Goal: Task Accomplishment & Management: Manage account settings

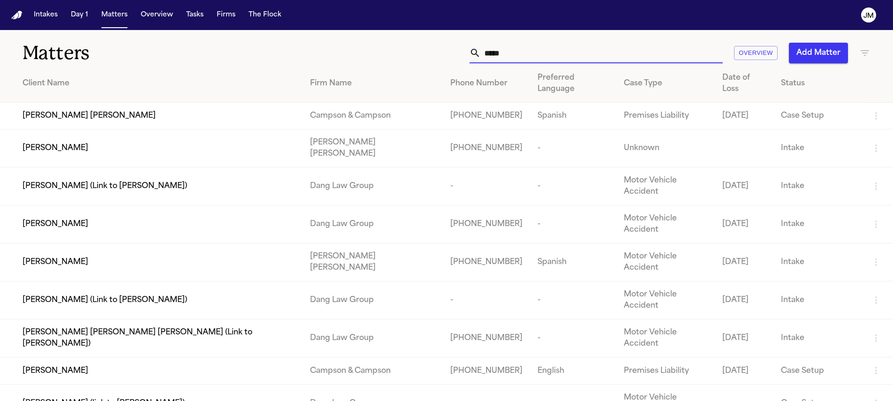
click at [541, 54] on input "*****" at bounding box center [602, 53] width 242 height 21
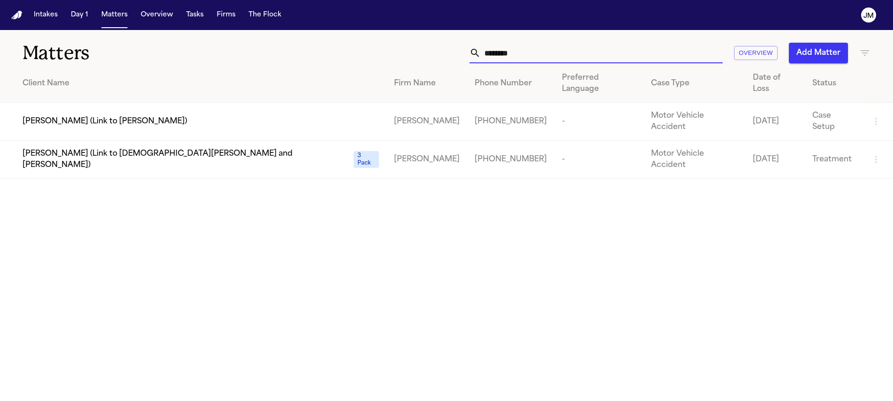
click at [539, 56] on input "********" at bounding box center [602, 53] width 242 height 21
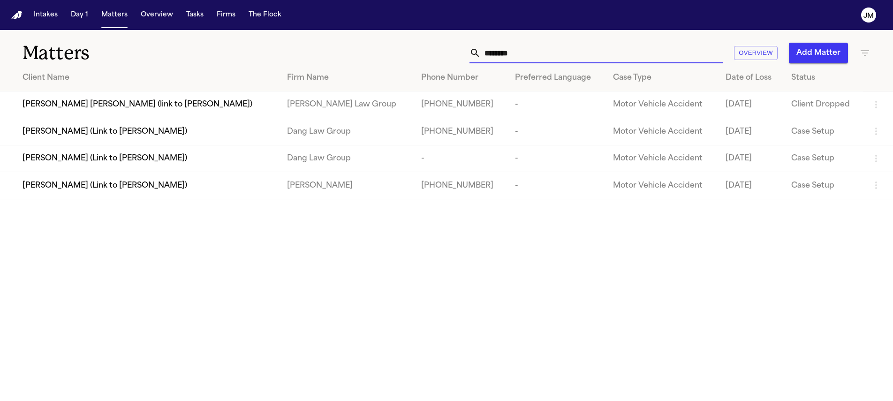
type input "*********"
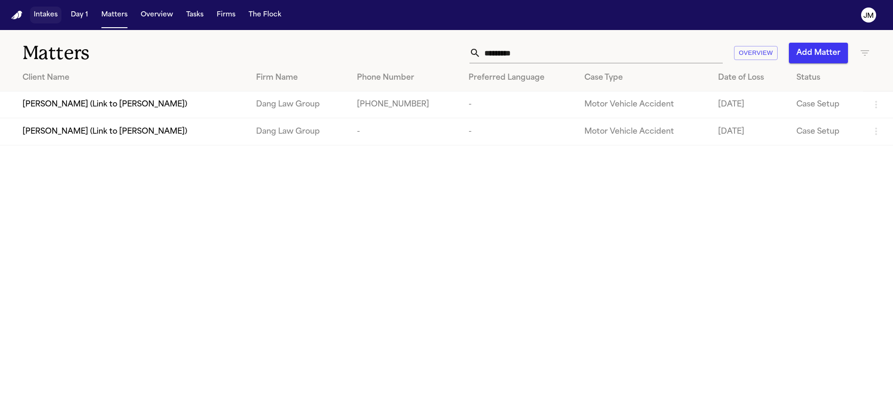
click at [48, 17] on button "Intakes" at bounding box center [45, 15] width 31 height 17
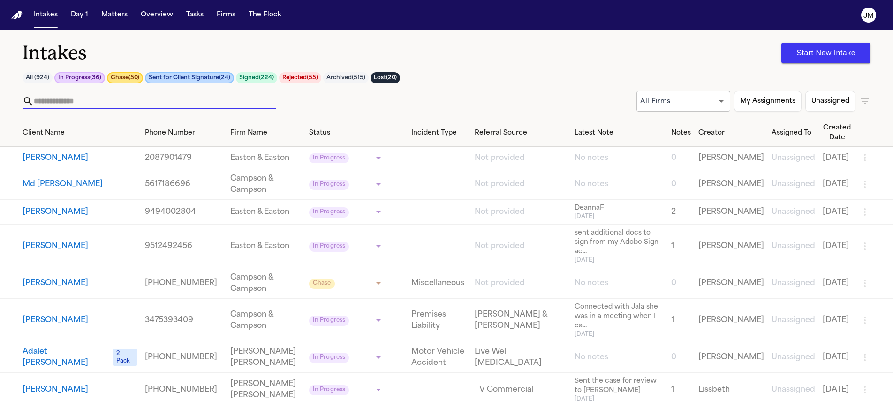
click at [78, 98] on input "text" at bounding box center [155, 101] width 242 height 15
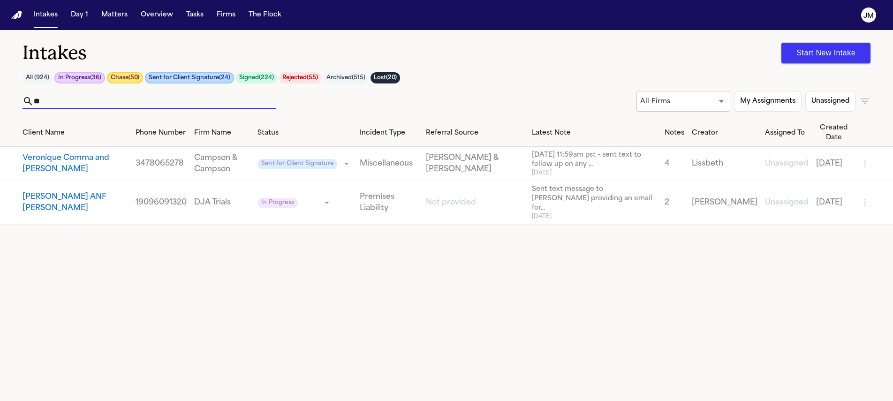
type input "*"
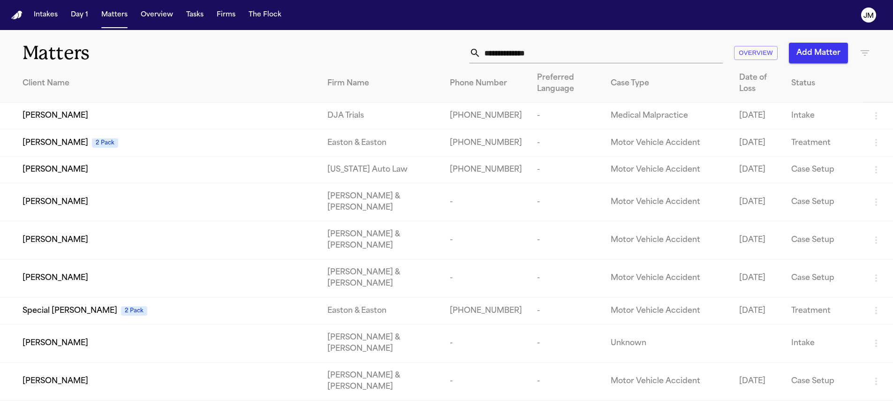
click at [512, 53] on input "text" at bounding box center [602, 53] width 242 height 21
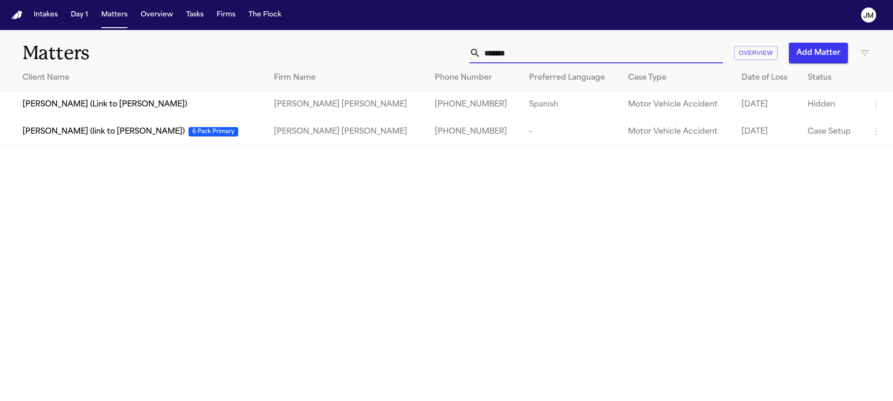
type input "*******"
click at [237, 128] on div "Quirson Lizarzabal (link to Melfis Herrera) 6 Pack Primary" at bounding box center [141, 131] width 236 height 11
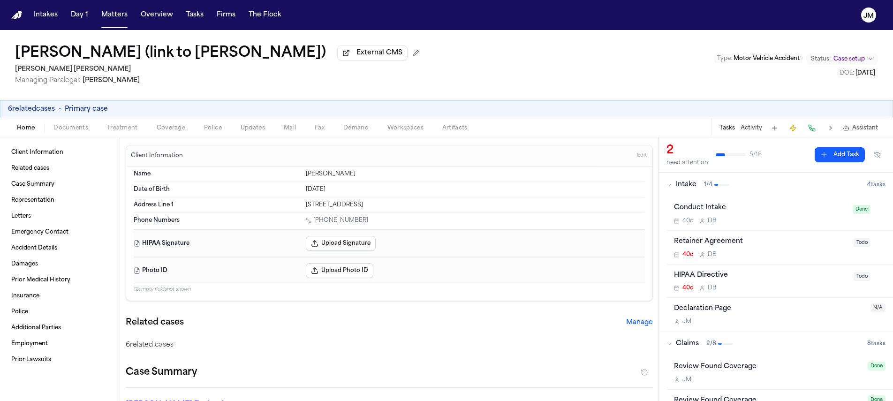
click at [169, 136] on div "Home Documents Treatment Coverage Police Updates Mail Fax Demand Workspaces Art…" at bounding box center [446, 127] width 893 height 19
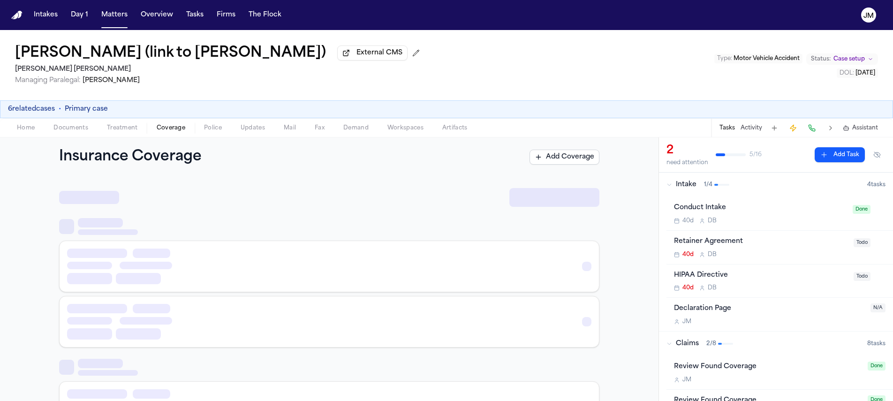
click at [170, 134] on span "button" at bounding box center [171, 133] width 40 height 1
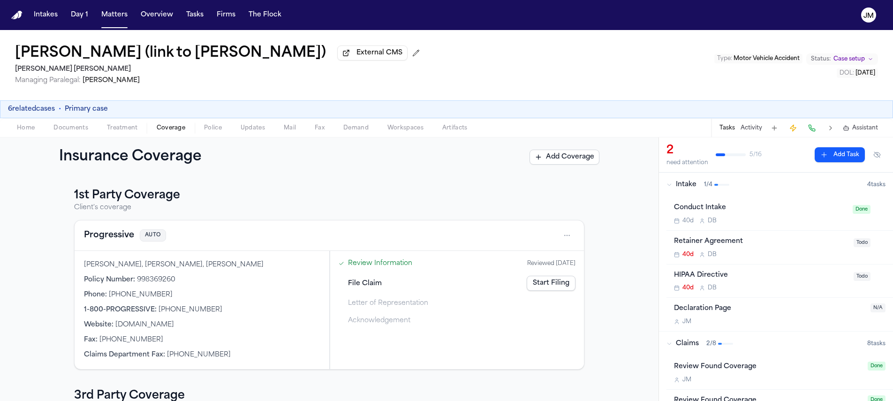
scroll to position [13, 0]
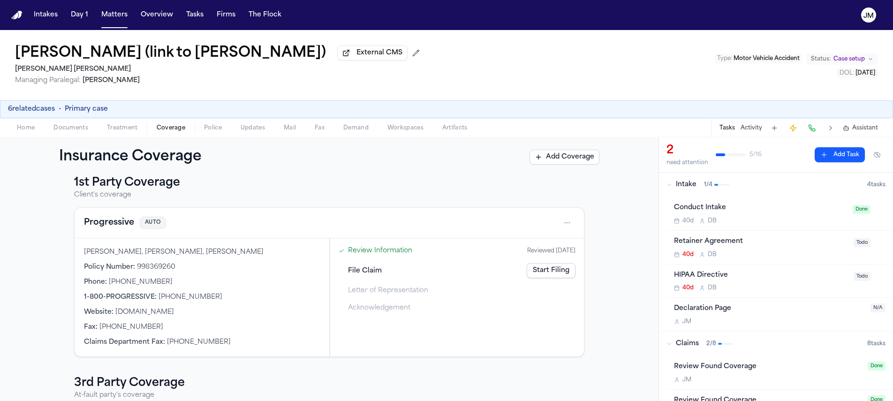
click at [568, 222] on html "Intakes Day 1 Matters Overview Tasks Firms The Flock JM Quirson Lizarzabal (lin…" at bounding box center [446, 200] width 893 height 401
click at [544, 241] on div "View coverage details" at bounding box center [533, 248] width 70 height 24
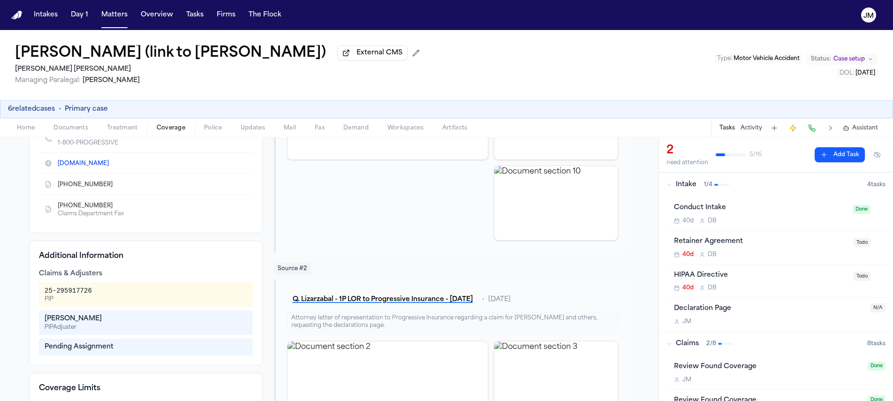
scroll to position [263, 0]
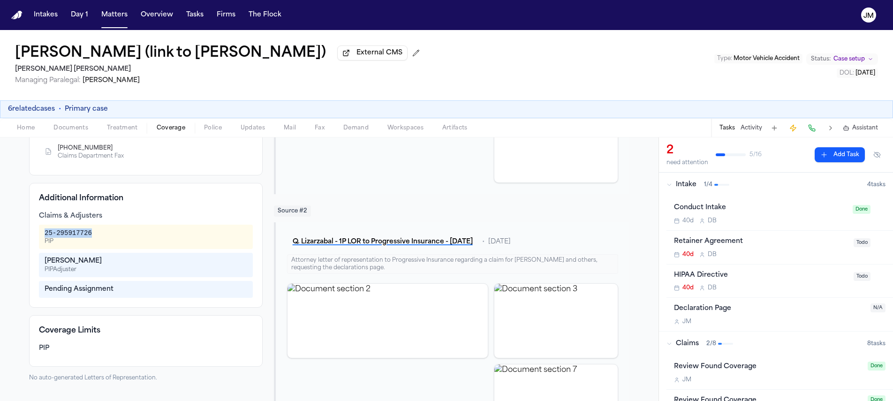
drag, startPoint x: 92, startPoint y: 232, endPoint x: 36, endPoint y: 230, distance: 56.3
click at [39, 230] on div "25-295917726 PIP" at bounding box center [146, 237] width 214 height 24
copy div "25-295917726"
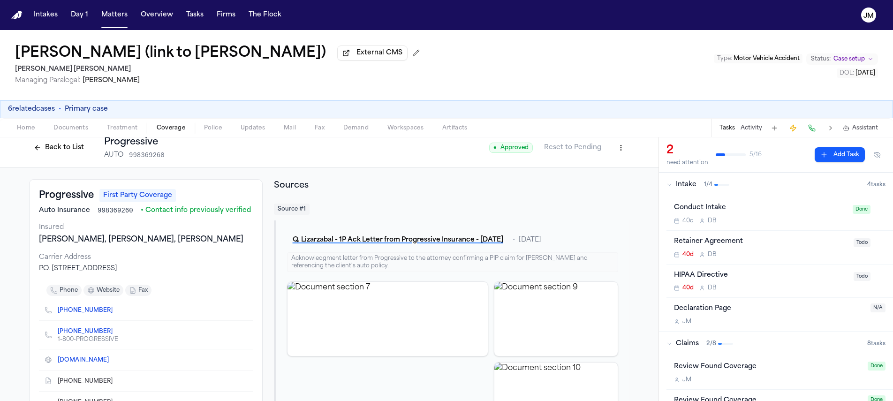
scroll to position [17, 0]
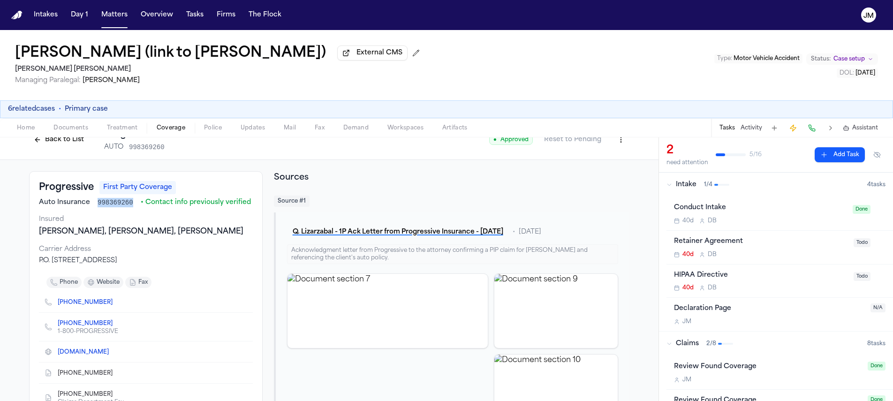
drag, startPoint x: 92, startPoint y: 202, endPoint x: 127, endPoint y: 204, distance: 34.3
click at [127, 204] on span "998369260" at bounding box center [116, 202] width 36 height 9
copy span "998369260"
click at [64, 142] on button "Back to List" at bounding box center [59, 139] width 60 height 15
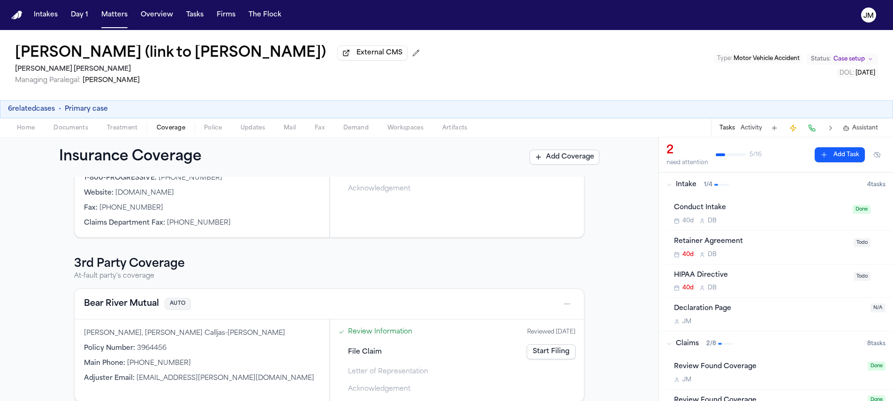
scroll to position [146, 0]
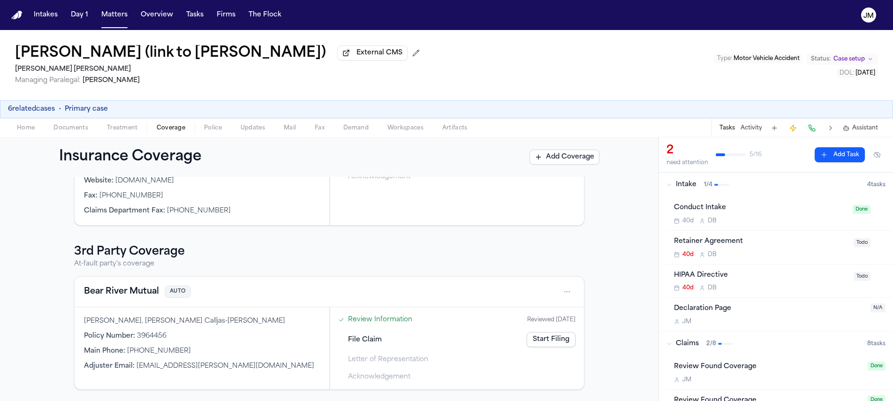
click at [566, 295] on html "Intakes Day 1 Matters Overview Tasks Firms The Flock JM Quirson Lizarzabal (lin…" at bounding box center [446, 200] width 893 height 401
click at [530, 310] on div "View coverage details" at bounding box center [533, 315] width 70 height 24
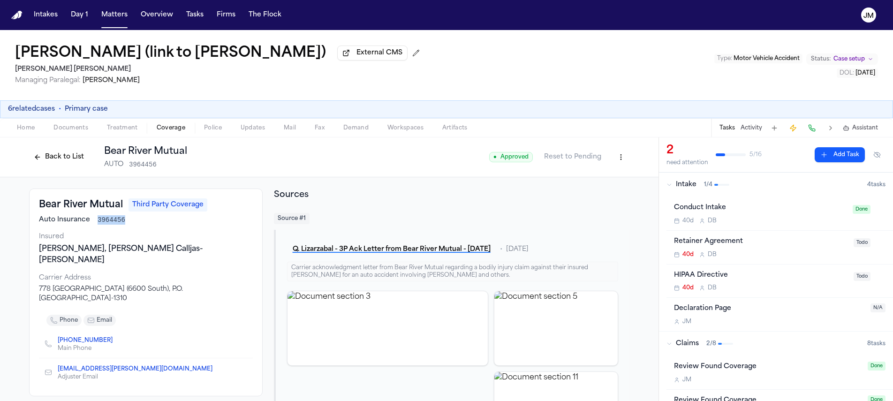
drag, startPoint x: 94, startPoint y: 222, endPoint x: 125, endPoint y: 224, distance: 31.0
click at [125, 224] on div "Auto Insurance 3964456" at bounding box center [146, 219] width 214 height 9
copy span "3964456"
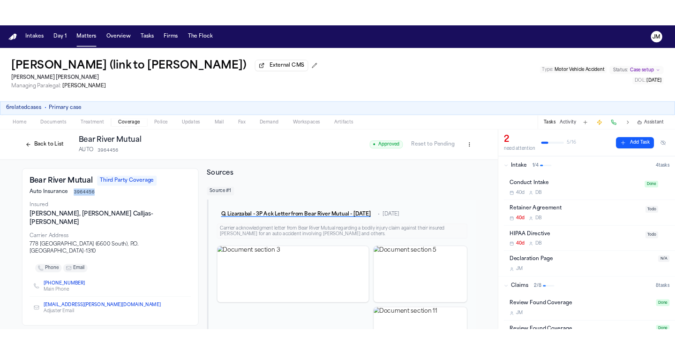
scroll to position [184, 0]
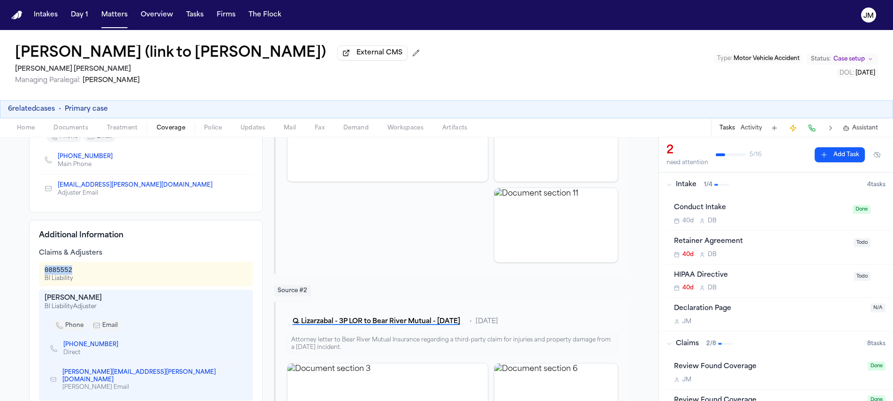
drag, startPoint x: 41, startPoint y: 261, endPoint x: 77, endPoint y: 260, distance: 36.1
click at [77, 265] on div "0885552 BI Liability" at bounding box center [146, 273] width 203 height 17
copy div "0885552"
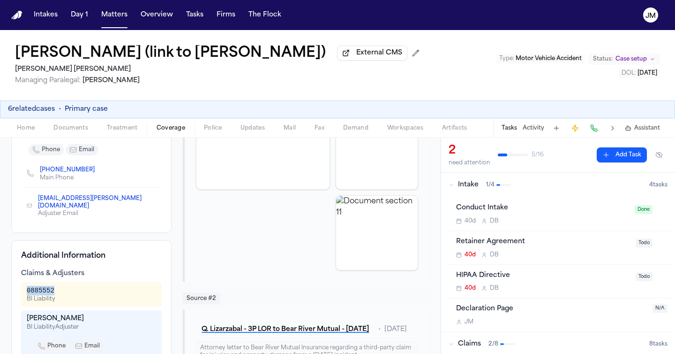
scroll to position [208, 0]
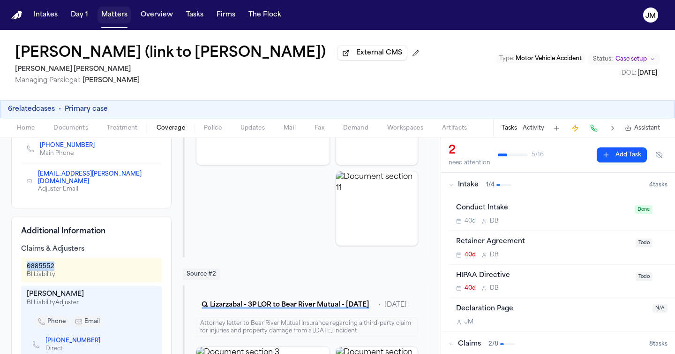
click at [112, 20] on button "Matters" at bounding box center [115, 15] width 34 height 17
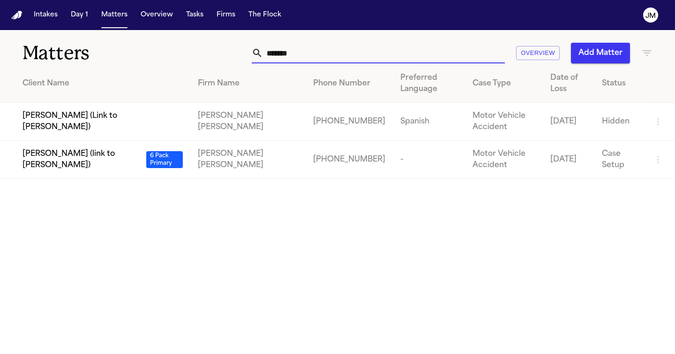
click at [428, 54] on input "*******" at bounding box center [384, 53] width 242 height 21
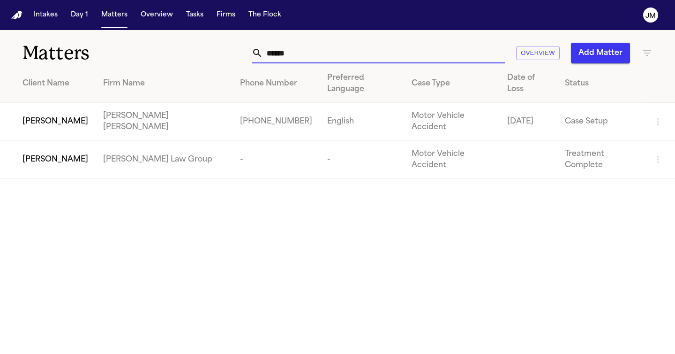
type input "******"
click at [75, 103] on td "[PERSON_NAME]" at bounding box center [48, 122] width 96 height 38
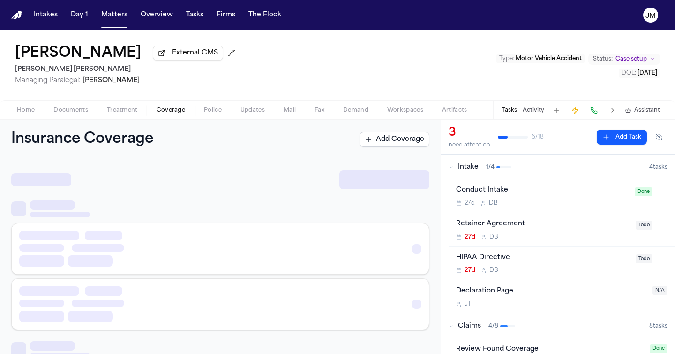
click at [169, 112] on span "Coverage" at bounding box center [171, 110] width 29 height 8
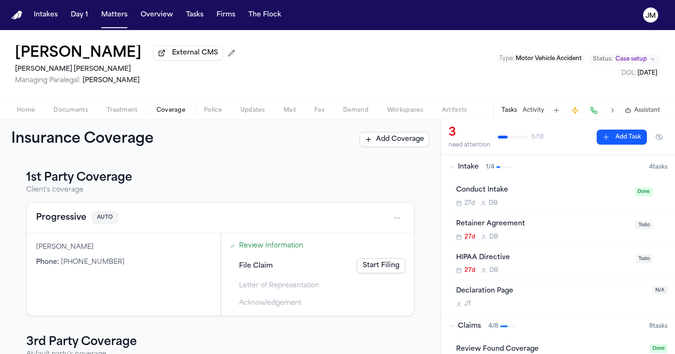
click at [262, 62] on div "Xavier Blake External CMS Steele Adams Hosman Managing Paralegal: Jacqueline Ma…" at bounding box center [337, 65] width 675 height 70
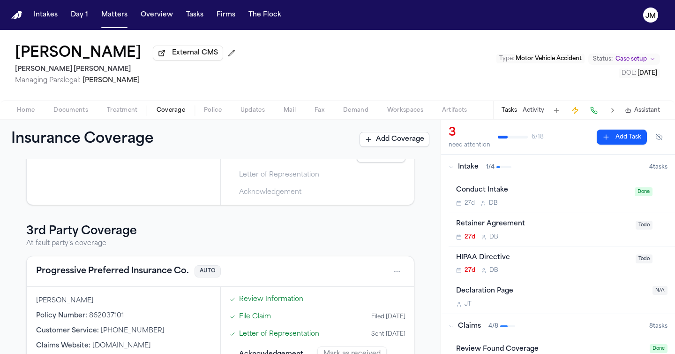
scroll to position [139, 0]
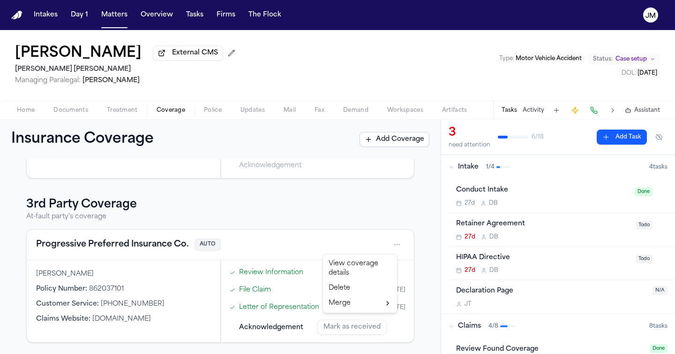
click at [386, 243] on html "Intakes Day 1 Matters Overview Tasks Firms The Flock JM Xavier Blake External C…" at bounding box center [337, 177] width 675 height 354
click at [367, 260] on div "View coverage details" at bounding box center [360, 268] width 70 height 24
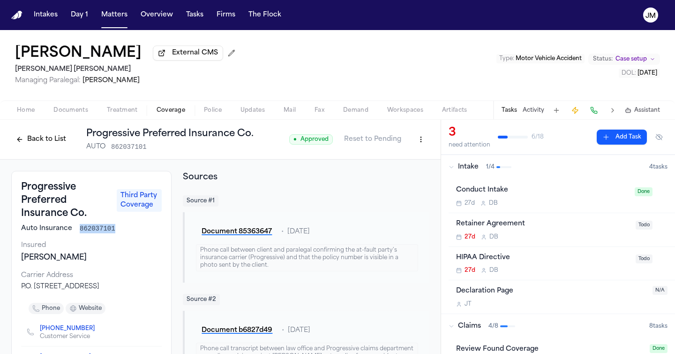
drag, startPoint x: 118, startPoint y: 231, endPoint x: 79, endPoint y: 231, distance: 38.9
click at [79, 231] on div "Auto Insurance 862037101" at bounding box center [91, 228] width 141 height 9
copy span "862037101"
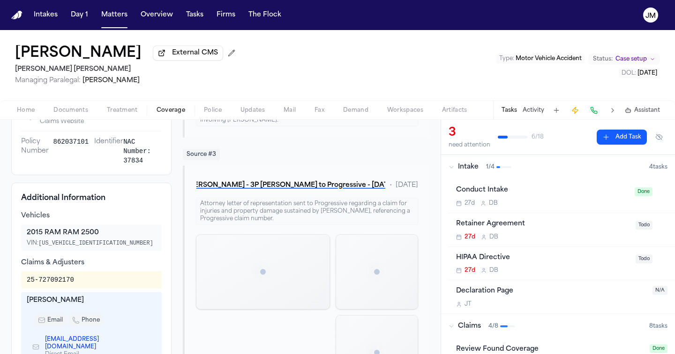
scroll to position [272, 0]
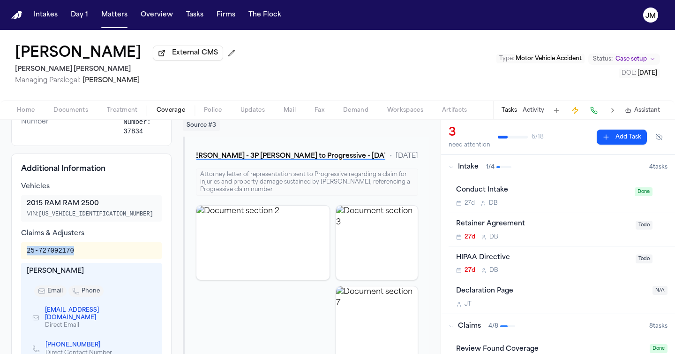
drag, startPoint x: 75, startPoint y: 253, endPoint x: 13, endPoint y: 250, distance: 61.5
click at [13, 250] on div "Additional Information Vehicles 2015 RAM RAM 2500 VIN: 3C6UR5DJ6FG558485 Claims…" at bounding box center [91, 272] width 160 height 239
copy div "25-727092170"
click at [162, 111] on span "Coverage" at bounding box center [171, 110] width 29 height 8
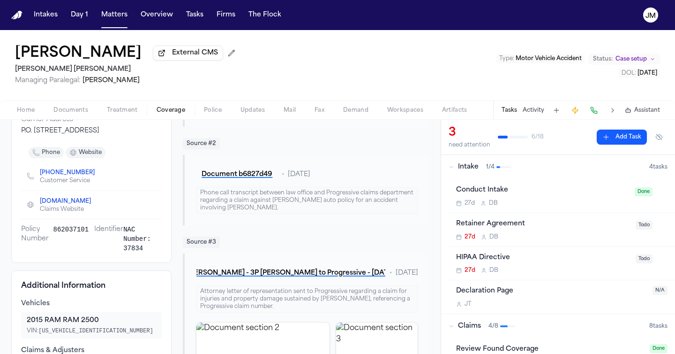
scroll to position [0, 0]
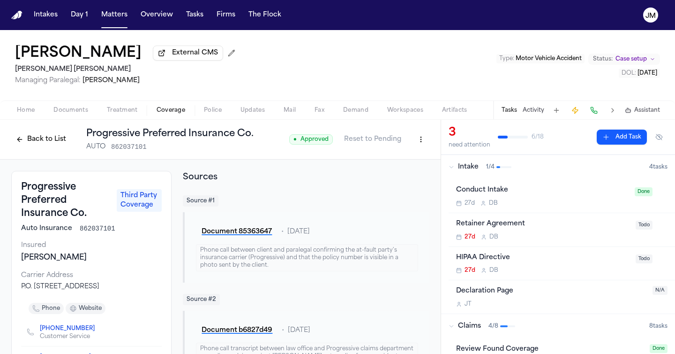
click at [54, 142] on button "Back to List" at bounding box center [41, 139] width 60 height 15
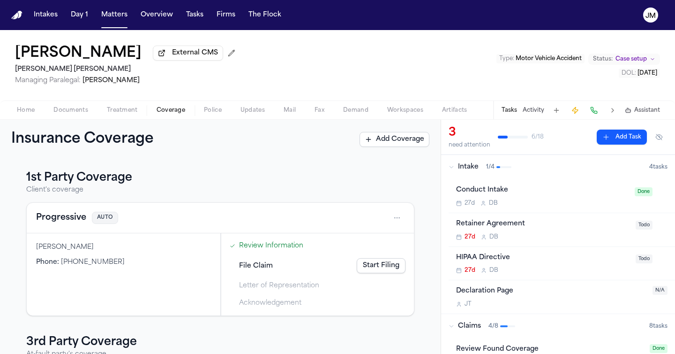
click at [393, 217] on html "Intakes Day 1 Matters Overview Tasks Firms The Flock JM Xavier Blake External C…" at bounding box center [337, 177] width 675 height 354
click at [363, 239] on div "View coverage details" at bounding box center [360, 244] width 70 height 24
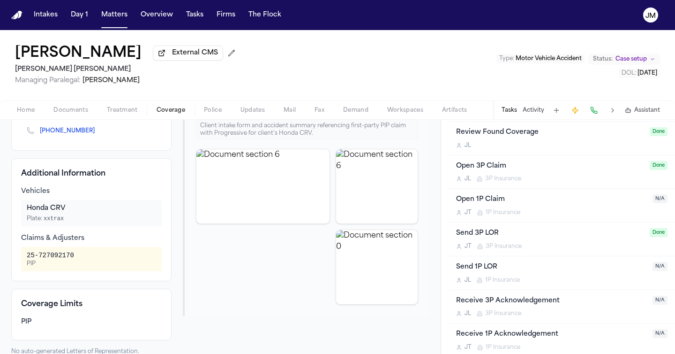
scroll to position [255, 0]
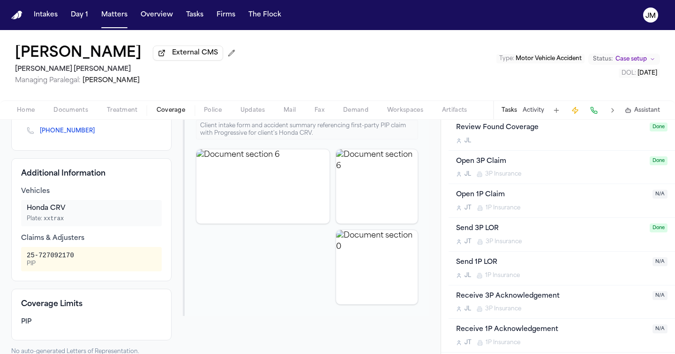
click at [569, 271] on div "Send 1P LOR J L 1P Insurance" at bounding box center [551, 268] width 191 height 22
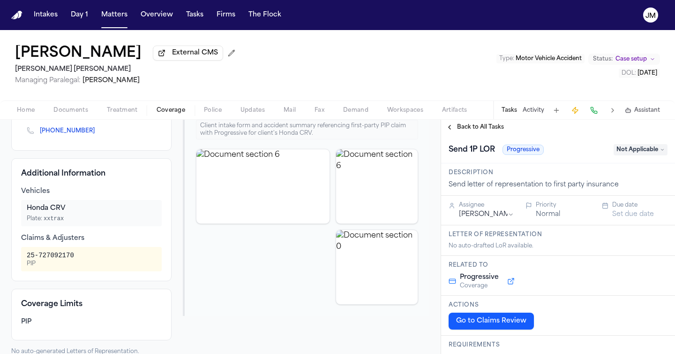
click at [637, 152] on span "Not Applicable" at bounding box center [641, 149] width 54 height 11
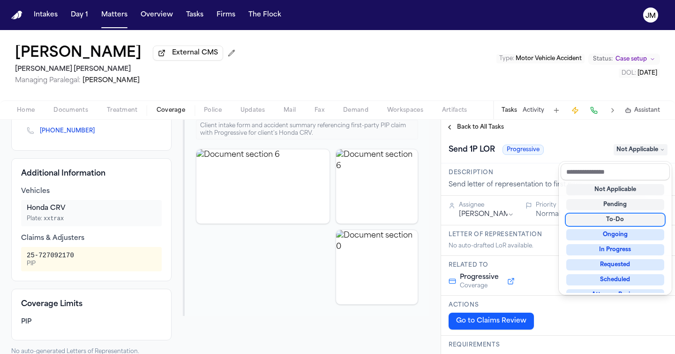
click at [617, 210] on div "Not Applicable Pending To-Do Ongoing In Progress Requested Scheduled Attorney R…" at bounding box center [615, 236] width 109 height 113
click at [616, 207] on div "Pending" at bounding box center [615, 204] width 98 height 11
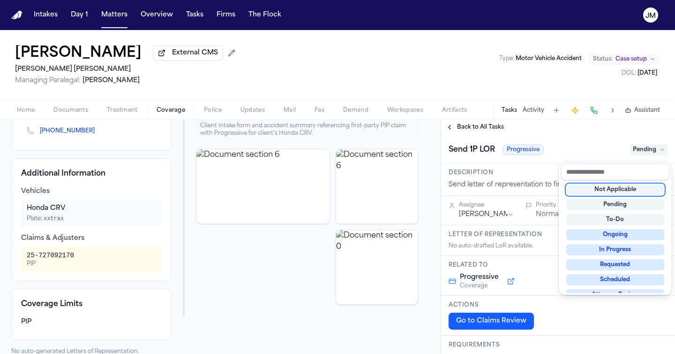
click at [462, 133] on div "**********" at bounding box center [558, 237] width 234 height 234
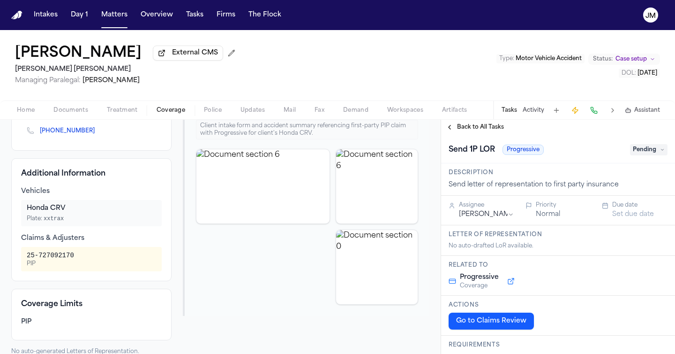
click at [484, 131] on span "Back to All Tasks" at bounding box center [480, 127] width 47 height 8
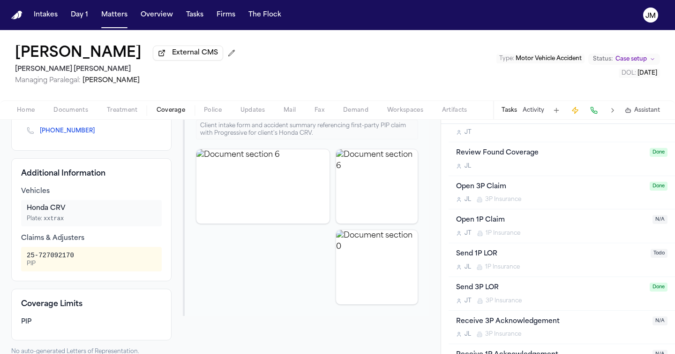
scroll to position [232, 0]
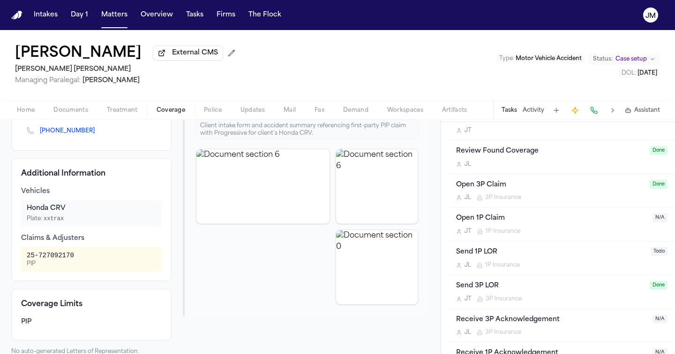
click at [545, 259] on div "Send 1P LOR J L 1P Insurance" at bounding box center [550, 258] width 189 height 22
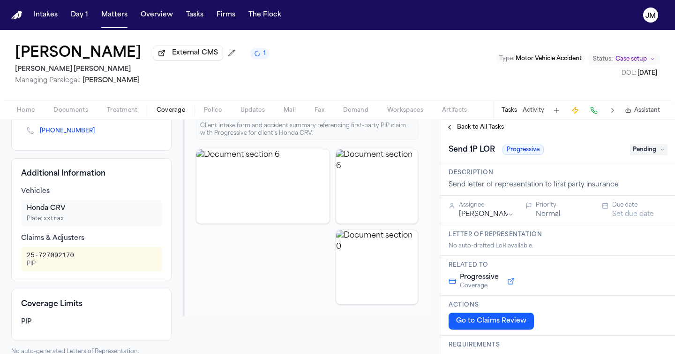
click at [622, 216] on button "Set due date" at bounding box center [633, 214] width 42 height 9
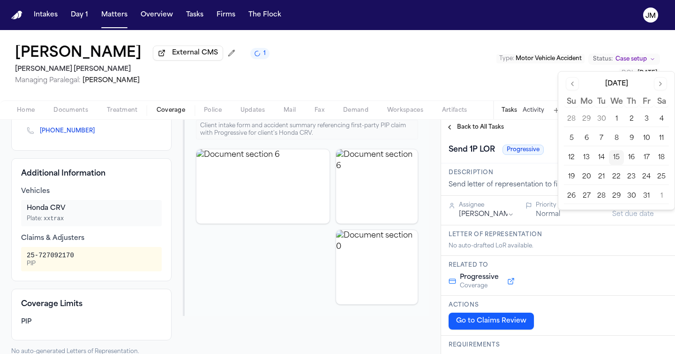
click at [632, 159] on button "16" at bounding box center [631, 157] width 15 height 15
click at [481, 131] on span "Back to All Tasks" at bounding box center [480, 127] width 47 height 8
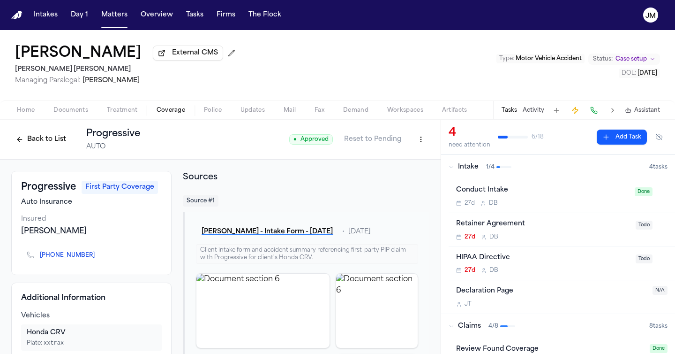
click at [53, 142] on button "Back to List" at bounding box center [41, 139] width 60 height 15
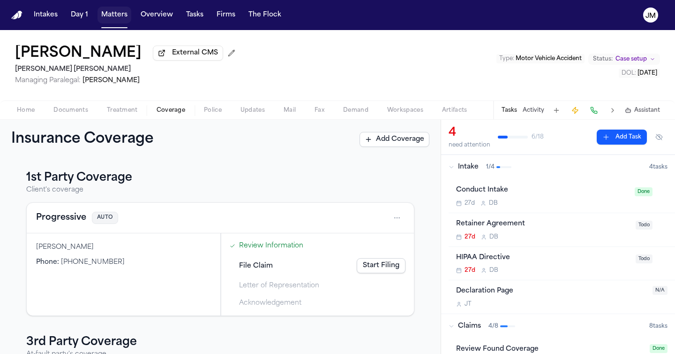
click at [113, 15] on button "Matters" at bounding box center [115, 15] width 34 height 17
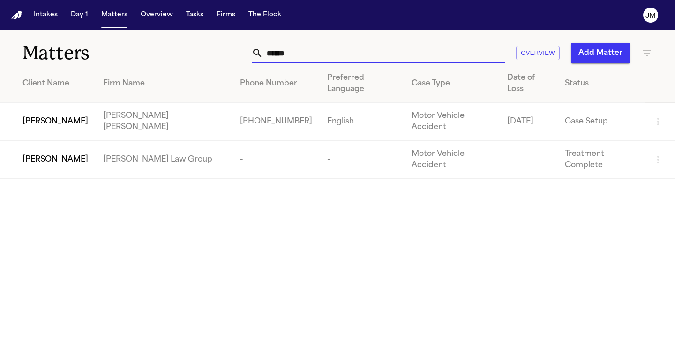
click at [375, 49] on input "******" at bounding box center [384, 53] width 242 height 21
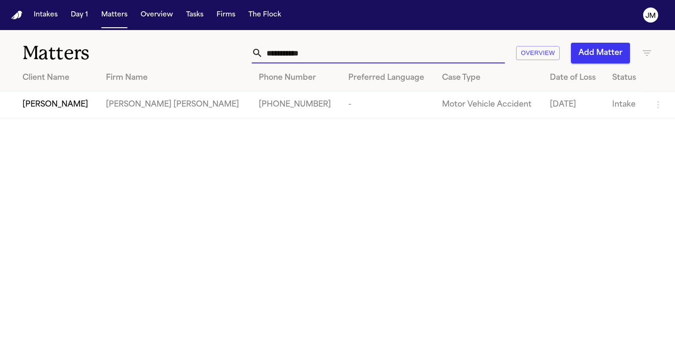
type input "**********"
click at [64, 98] on td "[PERSON_NAME]" at bounding box center [49, 104] width 98 height 27
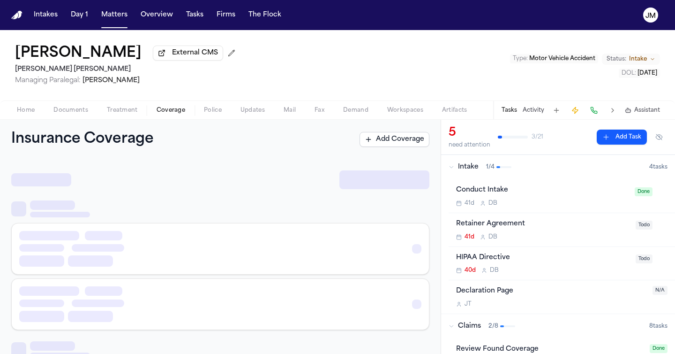
click at [167, 114] on span "Coverage" at bounding box center [171, 110] width 29 height 8
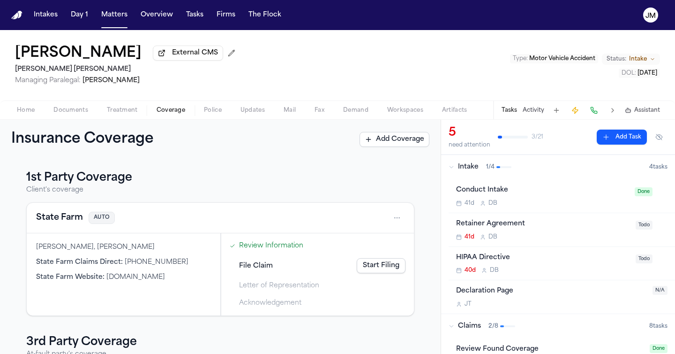
click at [587, 232] on div "Retainer Agreement 41d D B" at bounding box center [543, 229] width 174 height 22
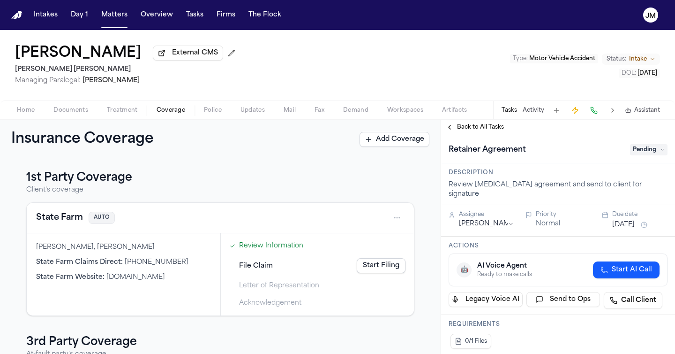
click at [640, 153] on span "Pending" at bounding box center [649, 149] width 38 height 11
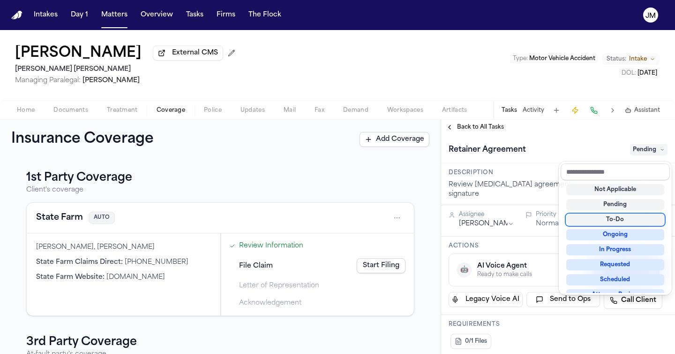
scroll to position [146, 0]
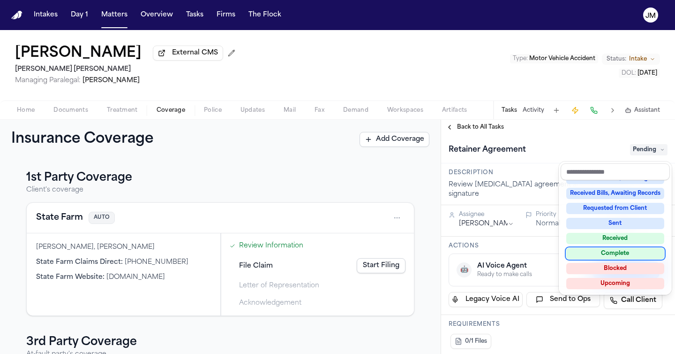
click at [619, 259] on div "Not Applicable Pending To-Do Ongoing In Progress Requested Scheduled Attorney R…" at bounding box center [615, 236] width 109 height 113
click at [619, 256] on div "Complete" at bounding box center [615, 253] width 98 height 11
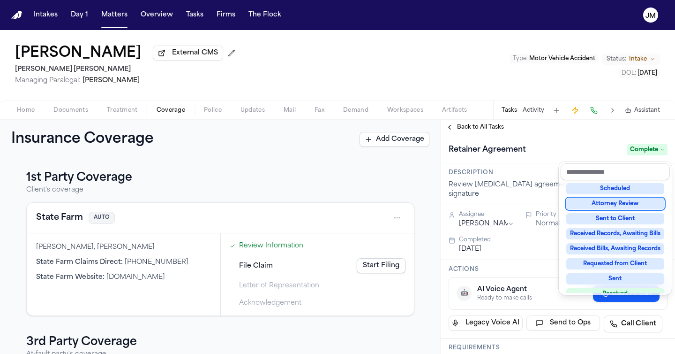
drag, startPoint x: 491, startPoint y: 122, endPoint x: 493, endPoint y: 130, distance: 8.3
click at [491, 123] on div "**********" at bounding box center [558, 237] width 234 height 234
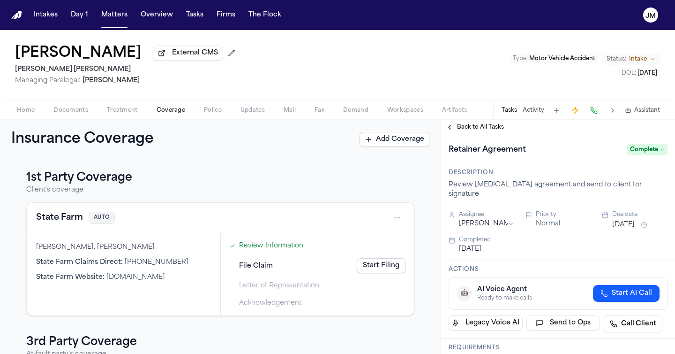
click at [495, 131] on span "Back to All Tasks" at bounding box center [480, 127] width 47 height 8
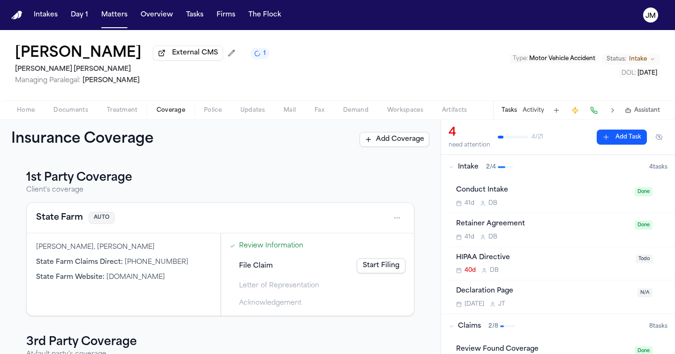
click at [392, 216] on html "Intakes Day 1 Matters Overview Tasks Firms The [PERSON_NAME] [PERSON_NAME] Exte…" at bounding box center [337, 177] width 675 height 354
click at [353, 237] on div "View coverage details" at bounding box center [360, 244] width 70 height 24
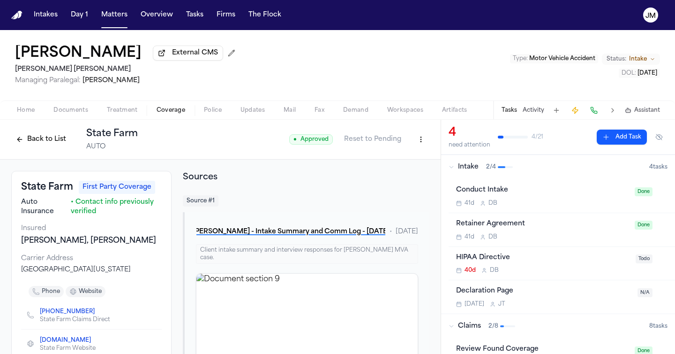
click at [48, 147] on button "Back to List" at bounding box center [41, 139] width 60 height 15
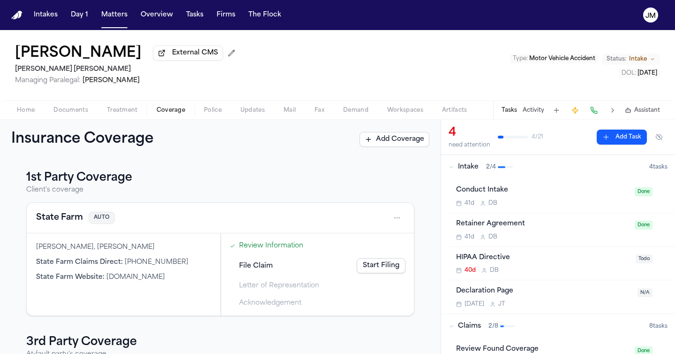
click at [69, 113] on span "Documents" at bounding box center [70, 110] width 35 height 8
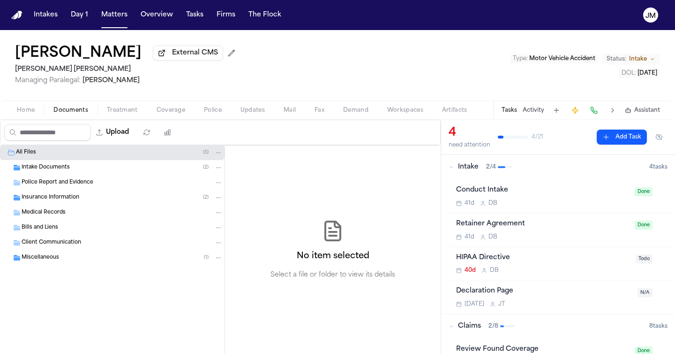
click at [73, 205] on div "Insurance Information ( 2 )" at bounding box center [112, 197] width 225 height 15
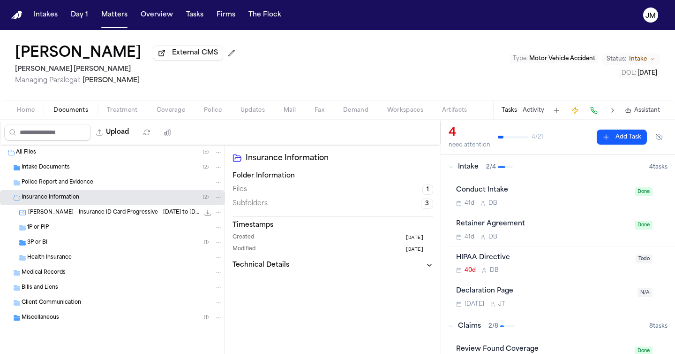
click at [73, 245] on div "3P or BI ( 1 )" at bounding box center [125, 242] width 196 height 8
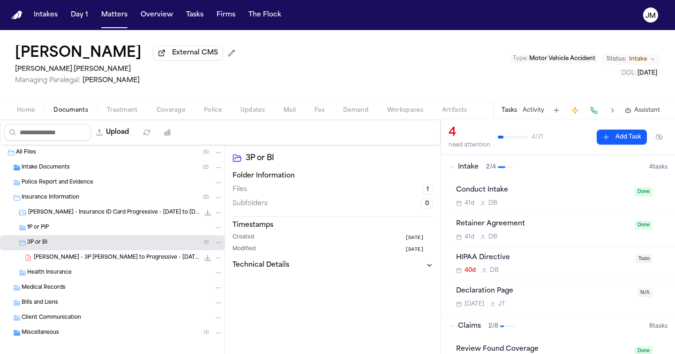
click at [105, 258] on span "[PERSON_NAME] - 3P [PERSON_NAME] to Progressive - [DATE]" at bounding box center [116, 258] width 165 height 8
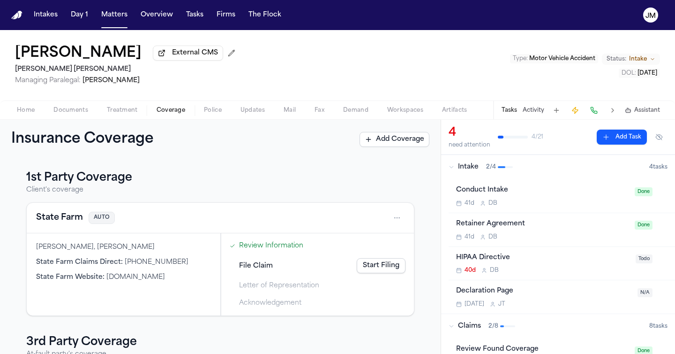
click at [169, 112] on span "Coverage" at bounding box center [171, 110] width 29 height 8
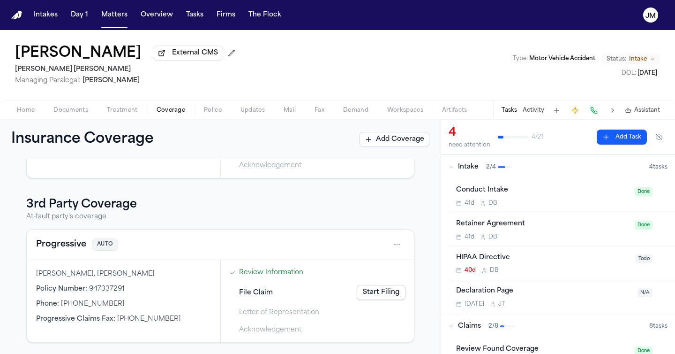
click at [390, 248] on html "Intakes Day 1 Matters Overview Tasks Firms The [PERSON_NAME] [PERSON_NAME] Exte…" at bounding box center [337, 177] width 675 height 354
click at [378, 266] on div "View coverage details" at bounding box center [360, 268] width 70 height 24
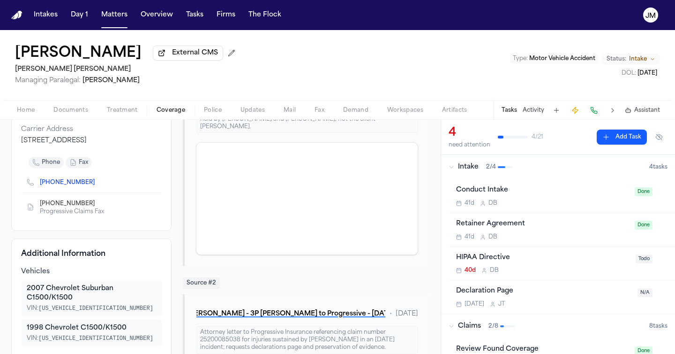
scroll to position [49, 0]
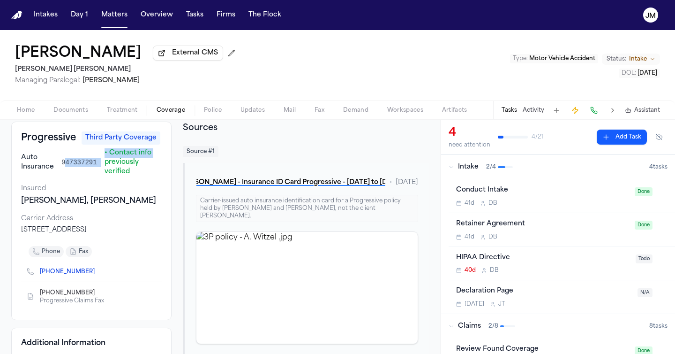
drag, startPoint x: 63, startPoint y: 174, endPoint x: 105, endPoint y: 176, distance: 42.2
click at [105, 176] on div "Auto Insurance [PHONE_NUMBER] • Contact info previously verified" at bounding box center [91, 162] width 141 height 28
click at [98, 176] on div "Auto Insurance [PHONE_NUMBER] • Contact info previously verified" at bounding box center [91, 162] width 141 height 28
drag, startPoint x: 97, startPoint y: 174, endPoint x: 61, endPoint y: 174, distance: 36.1
click at [61, 174] on div "Auto Insurance [PHONE_NUMBER] • Contact info previously verified" at bounding box center [91, 162] width 141 height 28
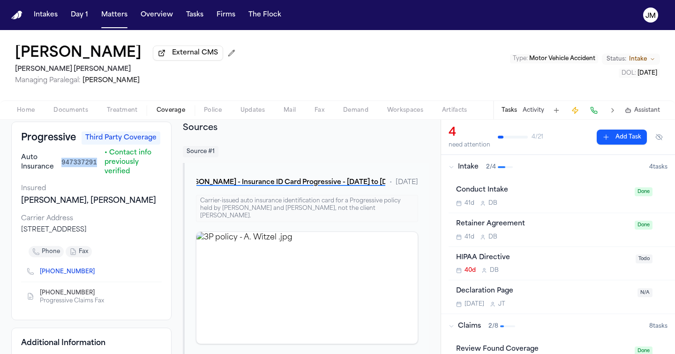
copy span "947337291"
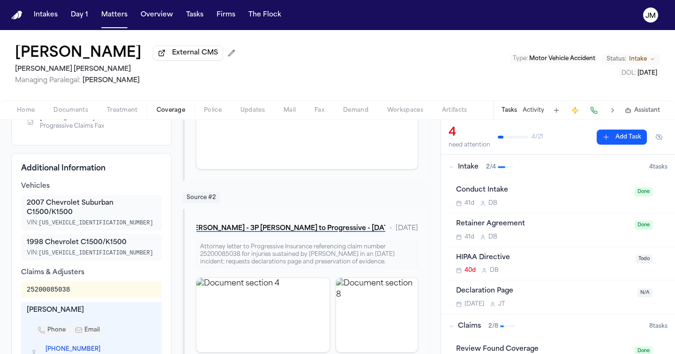
scroll to position [249, 0]
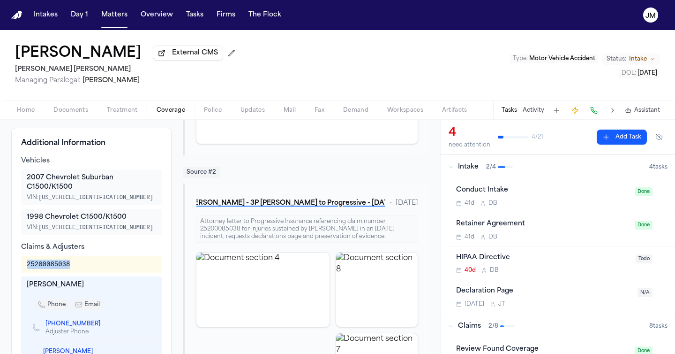
drag, startPoint x: 68, startPoint y: 288, endPoint x: 17, endPoint y: 287, distance: 51.6
click at [17, 287] on div "Additional Information Vehicles 2007 Chevrolet Suburban C1500/K1500 VIN: [US_VE…" at bounding box center [91, 271] width 160 height 286
copy div "25200085038"
click at [114, 14] on button "Matters" at bounding box center [115, 15] width 34 height 17
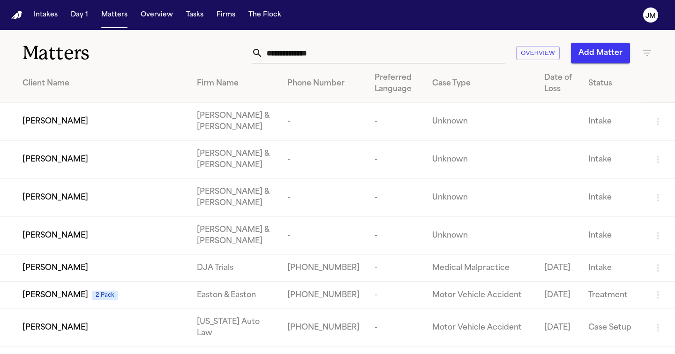
click at [316, 53] on input "text" at bounding box center [384, 53] width 242 height 21
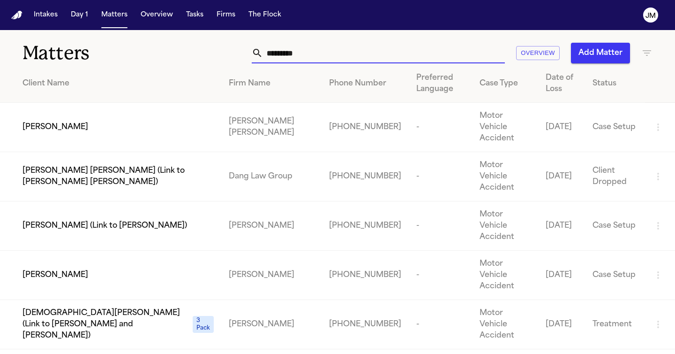
type input "*********"
click at [133, 108] on td "[PERSON_NAME]" at bounding box center [110, 127] width 221 height 49
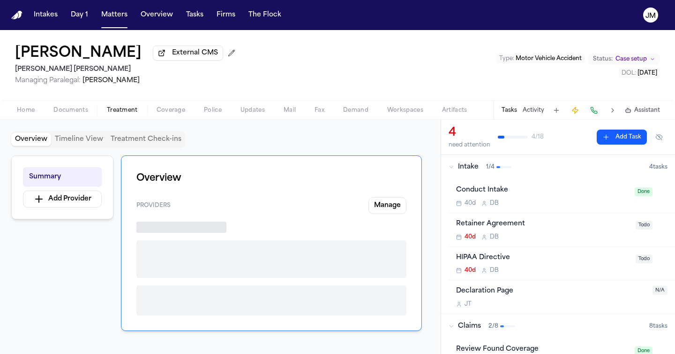
click at [128, 110] on span "Treatment" at bounding box center [122, 110] width 31 height 8
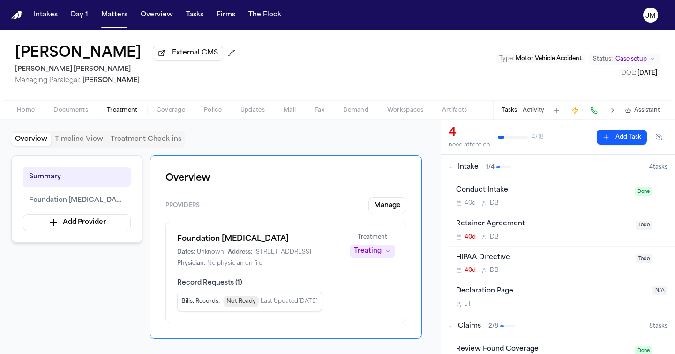
click at [162, 118] on div "Home Documents Treatment Coverage Police Updates Mail Fax Demand Workspaces Art…" at bounding box center [337, 109] width 675 height 19
click at [163, 114] on span "Coverage" at bounding box center [171, 110] width 29 height 8
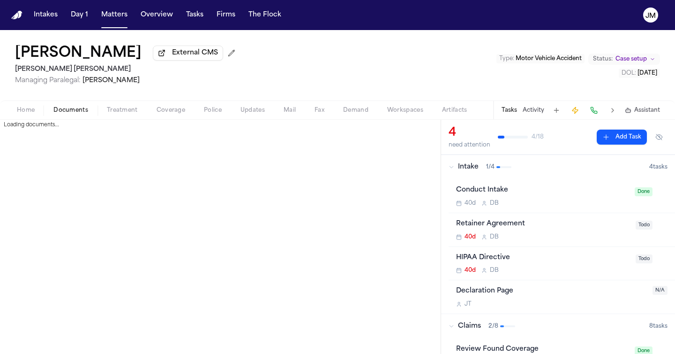
click at [80, 106] on button "Documents" at bounding box center [70, 110] width 53 height 11
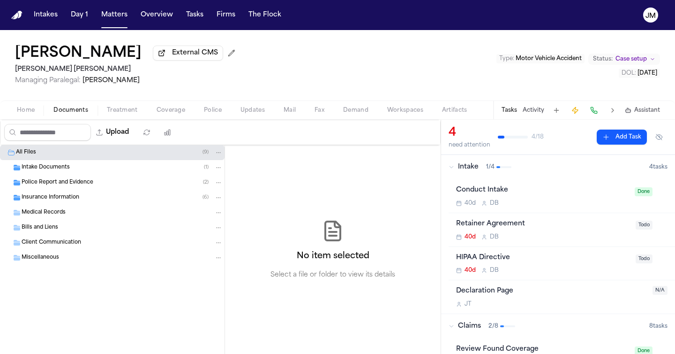
click at [55, 197] on span "Insurance Information" at bounding box center [51, 198] width 58 height 8
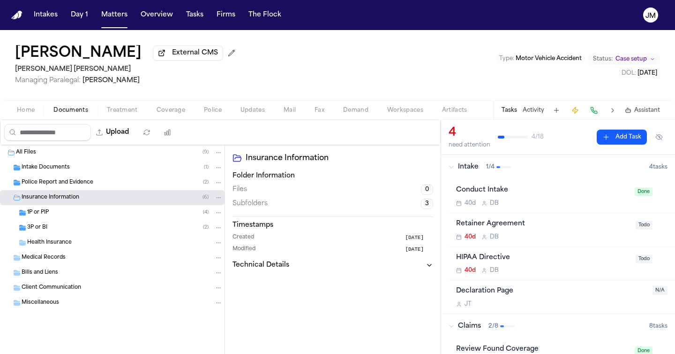
click at [54, 211] on div "1P or PIP ( 4 )" at bounding box center [125, 212] width 196 height 8
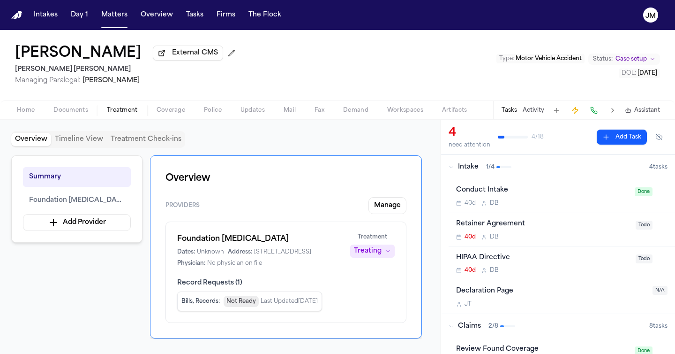
click at [117, 112] on span "Treatment" at bounding box center [122, 110] width 31 height 8
click at [161, 114] on span "Coverage" at bounding box center [171, 110] width 29 height 8
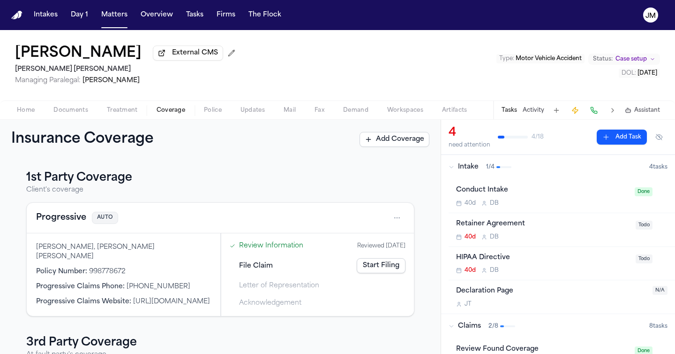
click at [393, 217] on html "Intakes Day 1 Matters Overview Tasks Firms The [PERSON_NAME] [PERSON_NAME] Exte…" at bounding box center [337, 177] width 675 height 354
click at [359, 243] on div "View coverage details" at bounding box center [360, 244] width 70 height 24
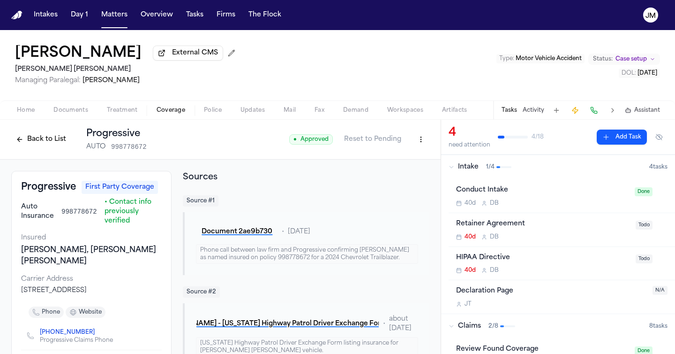
click at [46, 144] on button "Back to List" at bounding box center [41, 139] width 60 height 15
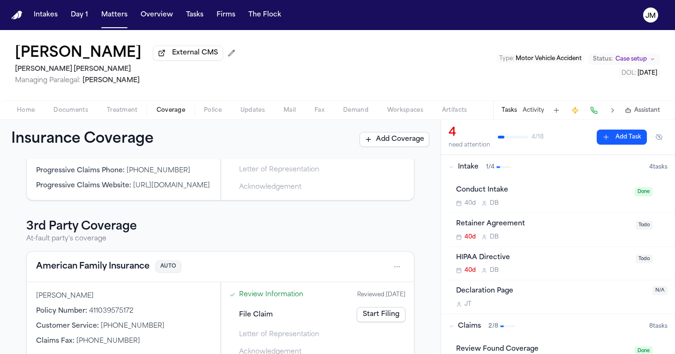
scroll to position [140, 0]
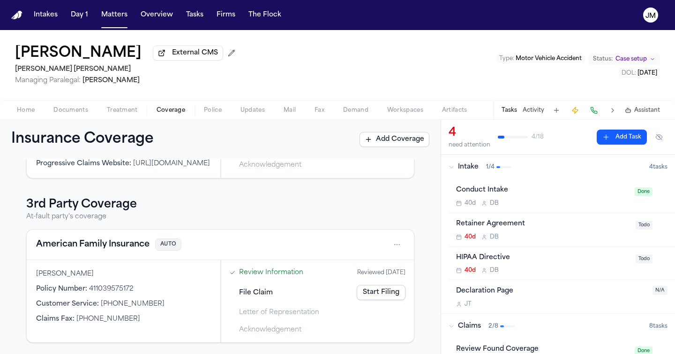
click at [71, 114] on span "Documents" at bounding box center [70, 110] width 35 height 8
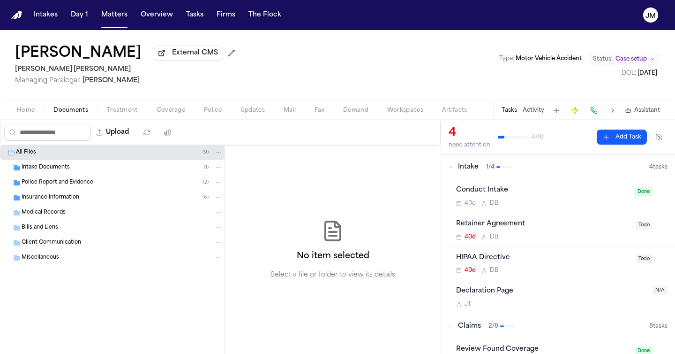
click at [42, 204] on div "Insurance Information ( 6 )" at bounding box center [112, 197] width 225 height 15
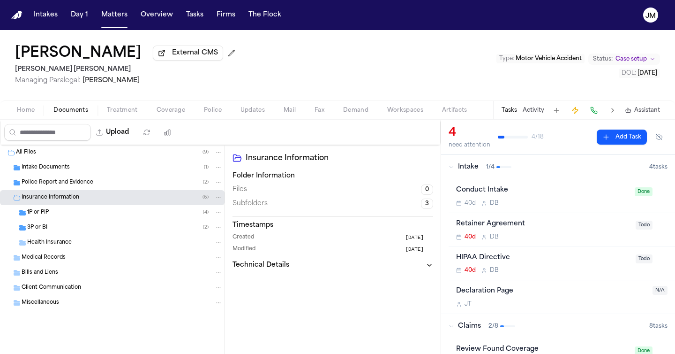
click at [51, 227] on div "3P or BI ( 2 )" at bounding box center [125, 227] width 196 height 8
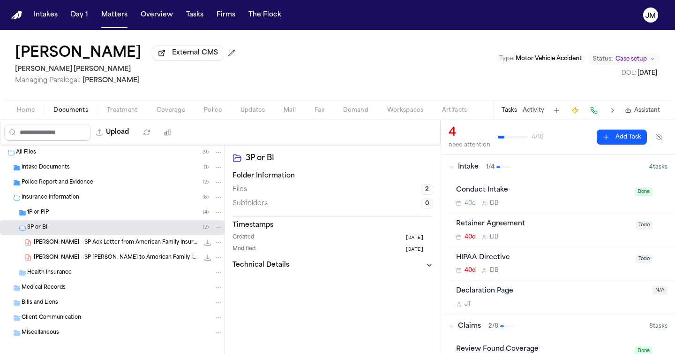
click at [56, 217] on div "1P or PIP ( 4 )" at bounding box center [125, 212] width 196 height 8
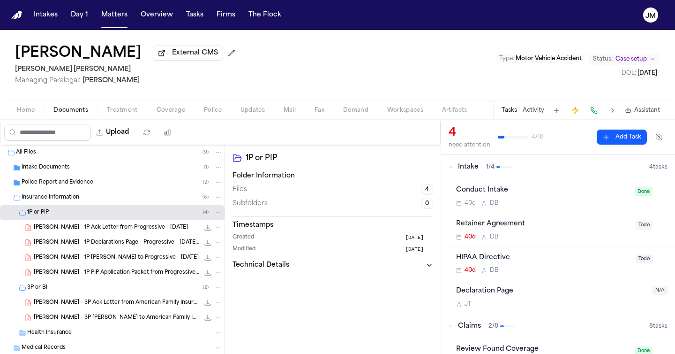
click at [89, 262] on span "[PERSON_NAME] - 1P [PERSON_NAME] to Progressive - [DATE]" at bounding box center [116, 258] width 165 height 8
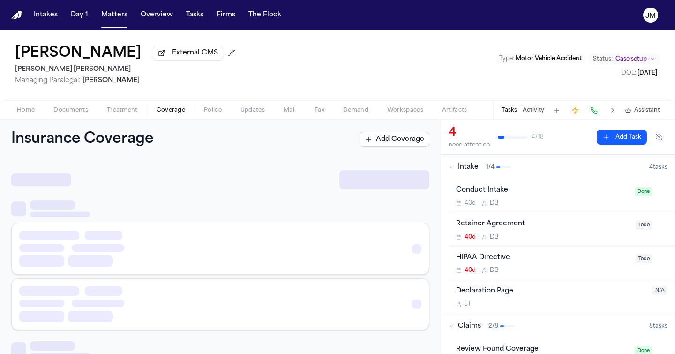
click at [162, 113] on span "Coverage" at bounding box center [171, 110] width 29 height 8
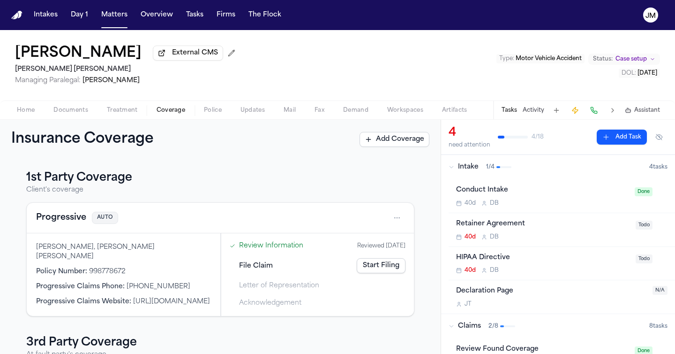
click at [391, 217] on html "Intakes Day 1 Matters Overview Tasks Firms The [PERSON_NAME] [PERSON_NAME] Exte…" at bounding box center [337, 177] width 675 height 354
click at [348, 243] on div "View coverage details" at bounding box center [360, 244] width 70 height 24
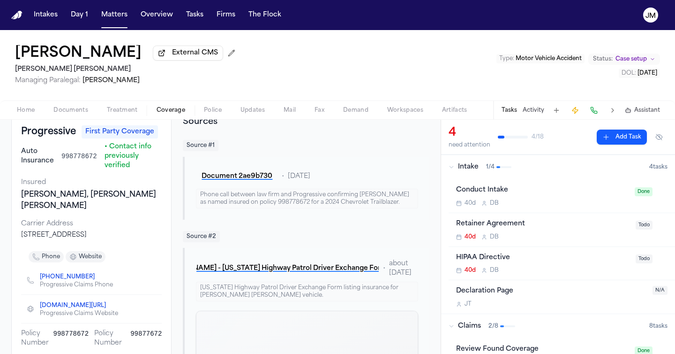
scroll to position [58, 0]
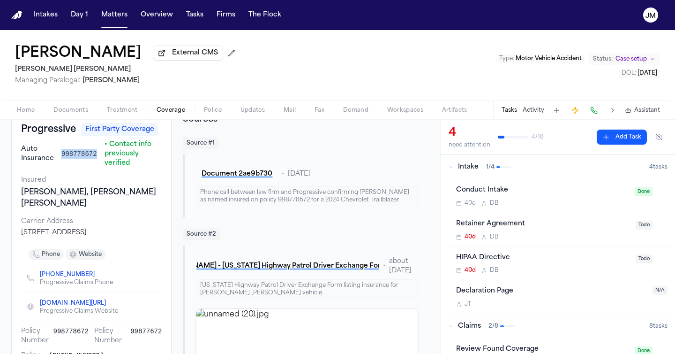
drag, startPoint x: 99, startPoint y: 157, endPoint x: 61, endPoint y: 156, distance: 38.0
click at [61, 156] on div "Auto Insurance [PHONE_NUMBER] • Contact info previously verified" at bounding box center [91, 154] width 141 height 28
copy span "998778672"
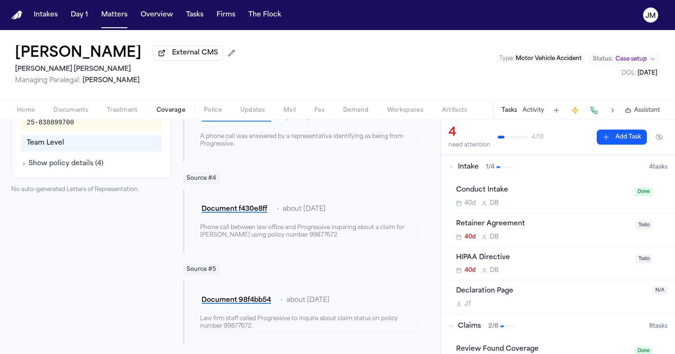
scroll to position [235, 0]
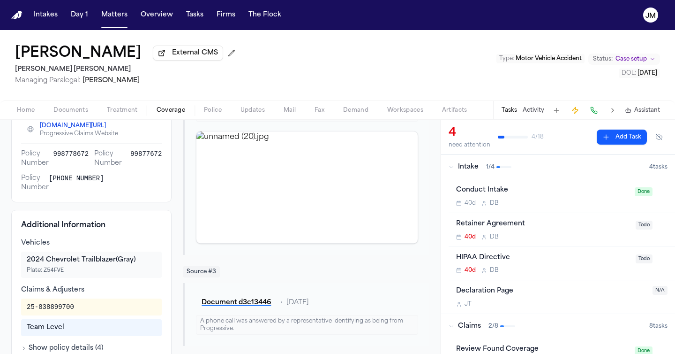
click at [71, 311] on div "25-838899700" at bounding box center [50, 306] width 47 height 9
drag, startPoint x: 71, startPoint y: 309, endPoint x: 12, endPoint y: 309, distance: 58.6
click at [12, 309] on div "Additional Information Vehicles 2024 Chevrolet Trailblazer (Gray) Plate: Z54FVE…" at bounding box center [91, 286] width 160 height 153
copy div "25-838899700"
click at [172, 112] on span "Coverage" at bounding box center [171, 110] width 29 height 8
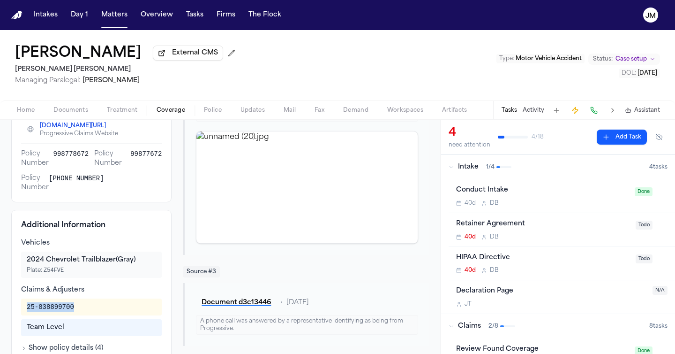
click at [167, 114] on span "Coverage" at bounding box center [171, 110] width 29 height 8
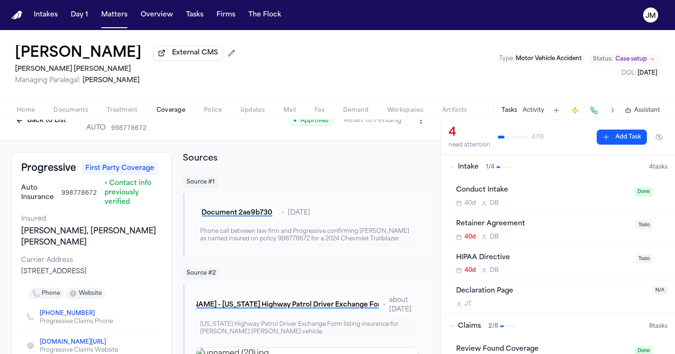
scroll to position [0, 0]
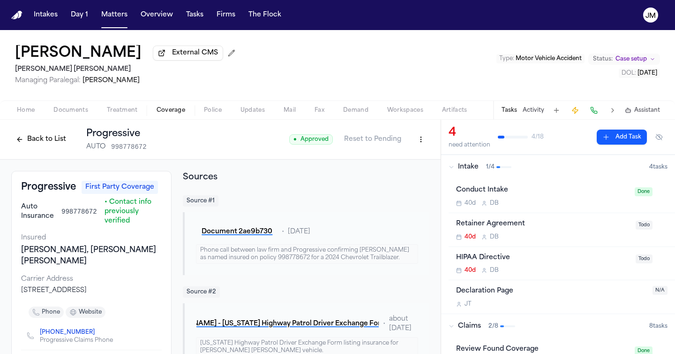
click at [32, 138] on button "Back to List" at bounding box center [41, 139] width 60 height 15
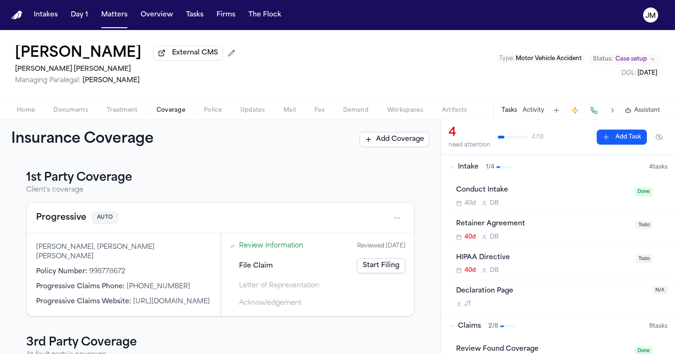
click at [392, 220] on html "Intakes Day 1 Matters Overview Tasks Firms The [PERSON_NAME] [PERSON_NAME] Exte…" at bounding box center [337, 177] width 675 height 354
click at [369, 238] on div "View coverage details" at bounding box center [360, 244] width 70 height 24
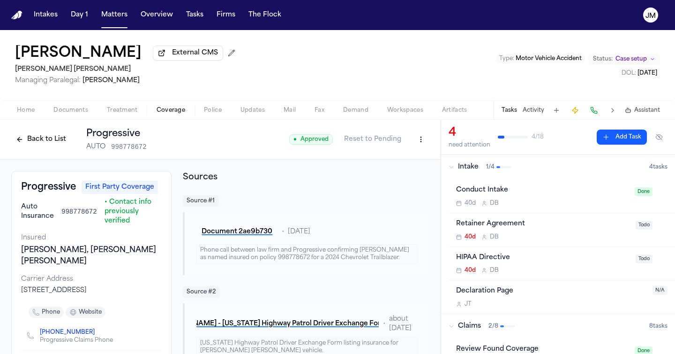
click at [54, 141] on button "Back to List" at bounding box center [41, 139] width 60 height 15
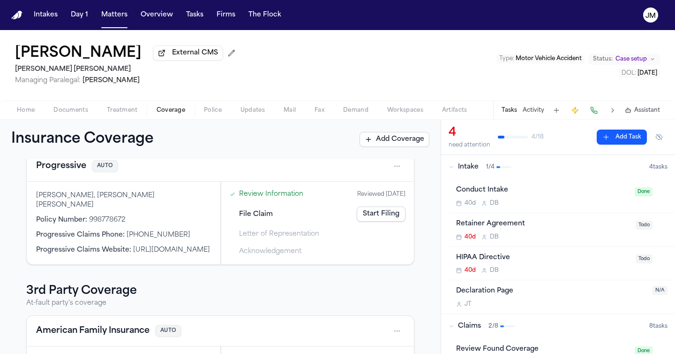
scroll to position [140, 0]
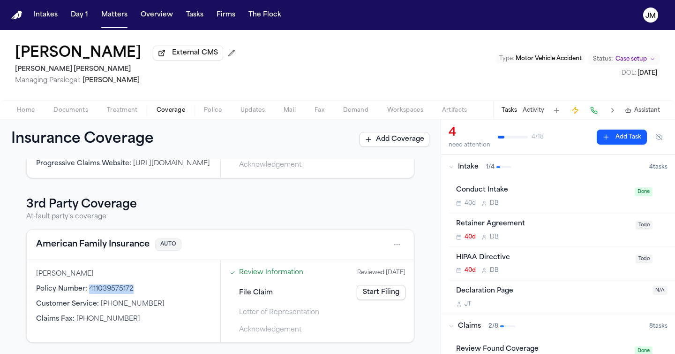
drag, startPoint x: 134, startPoint y: 293, endPoint x: 90, endPoint y: 293, distance: 43.6
click at [90, 293] on div "Policy Number : 411039575172" at bounding box center [123, 288] width 175 height 9
copy span "411039575172"
click at [392, 244] on html "Intakes Day 1 Matters Overview Tasks Firms The [PERSON_NAME] [PERSON_NAME] Exte…" at bounding box center [337, 177] width 675 height 354
click at [342, 273] on div "View coverage details" at bounding box center [360, 268] width 70 height 24
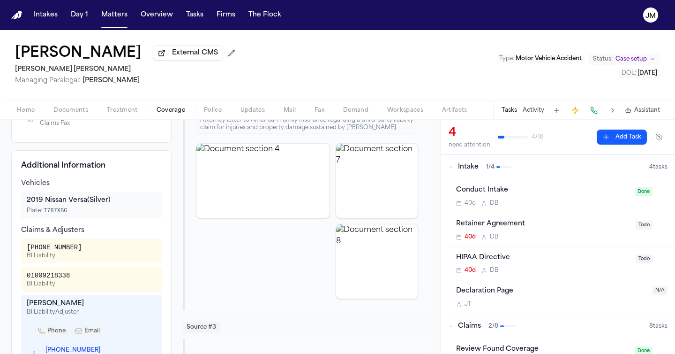
scroll to position [233, 0]
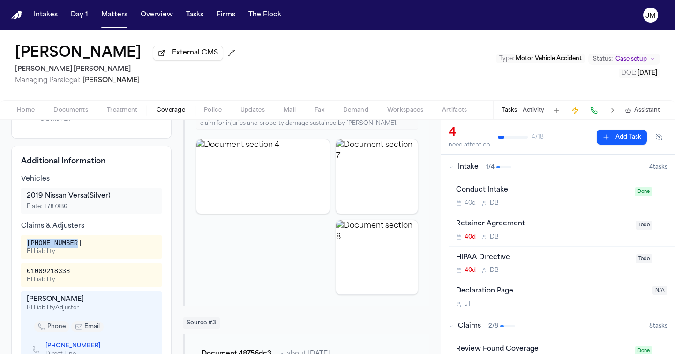
drag, startPoint x: 80, startPoint y: 252, endPoint x: 18, endPoint y: 253, distance: 61.9
click at [18, 253] on div "Additional Information Vehicles 2019 Nissan Versa (Silver) Plate: T787XBG Claim…" at bounding box center [91, 287] width 160 height 282
copy div "[PHONE_NUMBER]"
click at [90, 283] on div "01009218338 BI Liability" at bounding box center [91, 274] width 129 height 17
drag, startPoint x: 70, startPoint y: 284, endPoint x: 9, endPoint y: 286, distance: 61.0
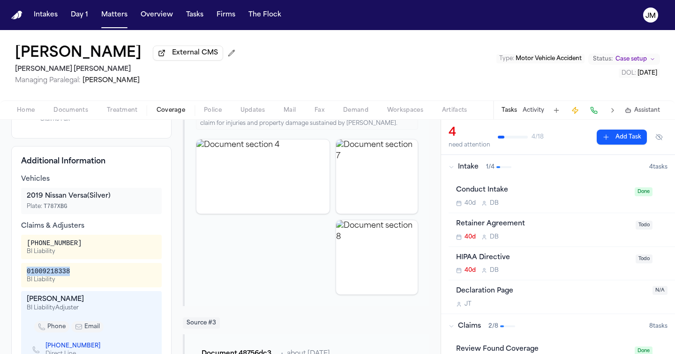
copy div "01009218338"
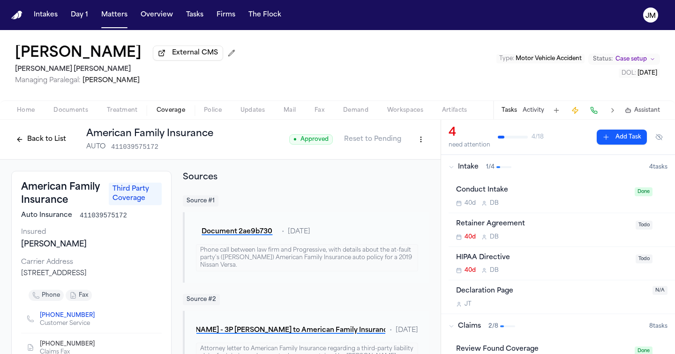
click at [48, 142] on button "Back to List" at bounding box center [41, 139] width 60 height 15
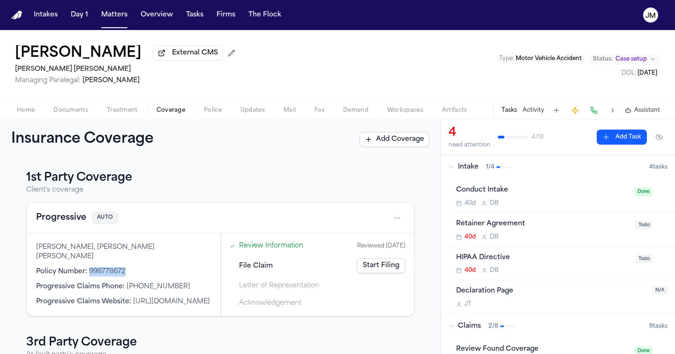
drag, startPoint x: 127, startPoint y: 263, endPoint x: 88, endPoint y: 265, distance: 39.0
click at [88, 267] on div "Policy Number : 998778672" at bounding box center [123, 271] width 175 height 9
copy span "998778672"
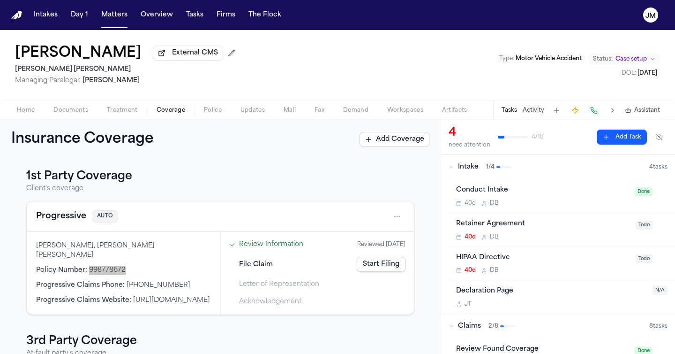
scroll to position [2, 0]
click at [389, 218] on html "Intakes Day 1 Matters Overview Tasks Firms The [PERSON_NAME] [PERSON_NAME] Exte…" at bounding box center [337, 177] width 675 height 354
click at [369, 235] on div "View coverage details" at bounding box center [360, 242] width 70 height 24
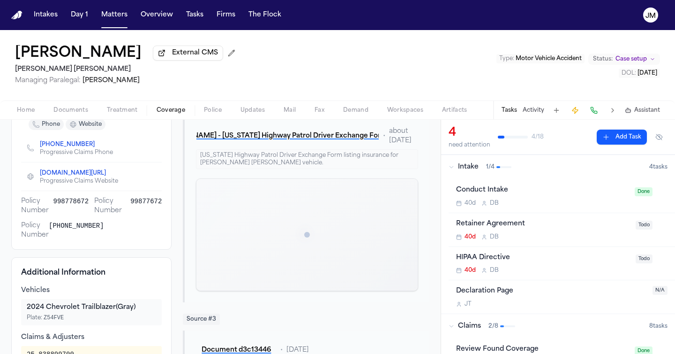
scroll to position [237, 0]
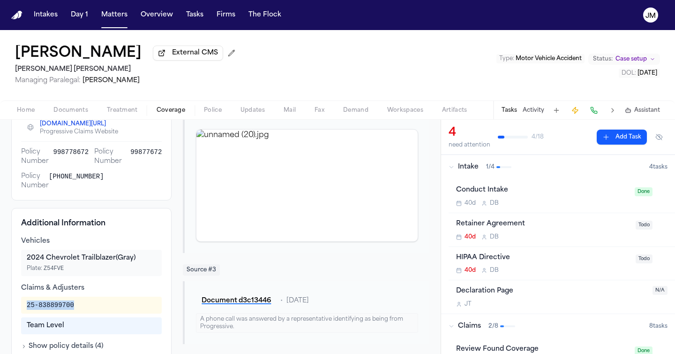
drag, startPoint x: 71, startPoint y: 308, endPoint x: 8, endPoint y: 307, distance: 62.9
copy div "25-838899700"
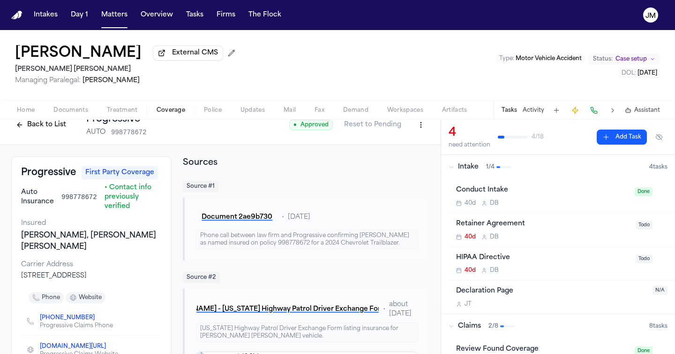
scroll to position [0, 0]
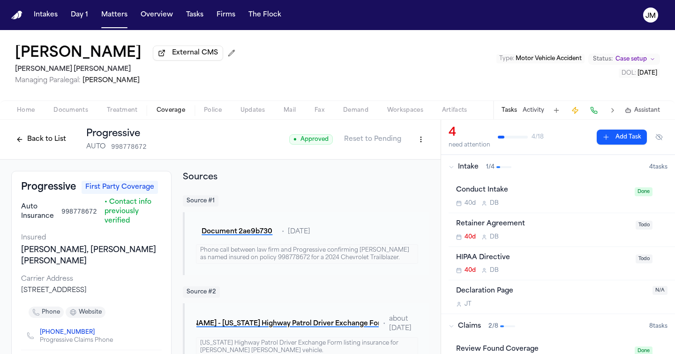
click at [47, 141] on button "Back to List" at bounding box center [41, 139] width 60 height 15
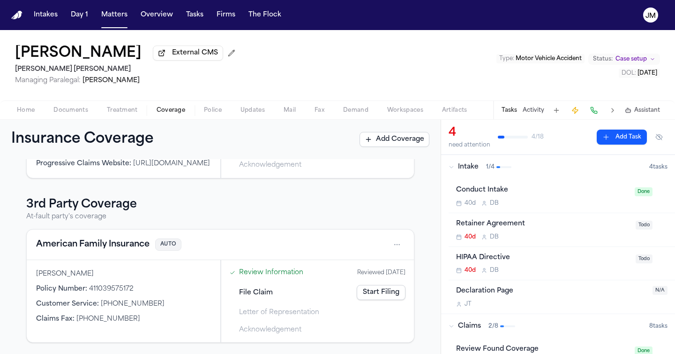
scroll to position [140, 0]
click at [404, 243] on div "American Family Insurance AUTO" at bounding box center [220, 244] width 387 height 30
click at [393, 243] on html "Intakes Day 1 Matters Overview Tasks Firms The [PERSON_NAME] [PERSON_NAME] Exte…" at bounding box center [337, 177] width 675 height 354
click at [354, 262] on div "View coverage details" at bounding box center [360, 268] width 70 height 24
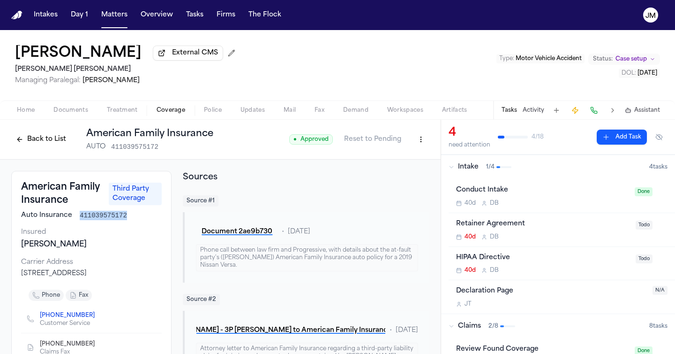
drag, startPoint x: 128, startPoint y: 214, endPoint x: 77, endPoint y: 217, distance: 51.2
click at [77, 217] on div "Auto Insurance 411039575172" at bounding box center [91, 215] width 141 height 9
copy span "411039575172"
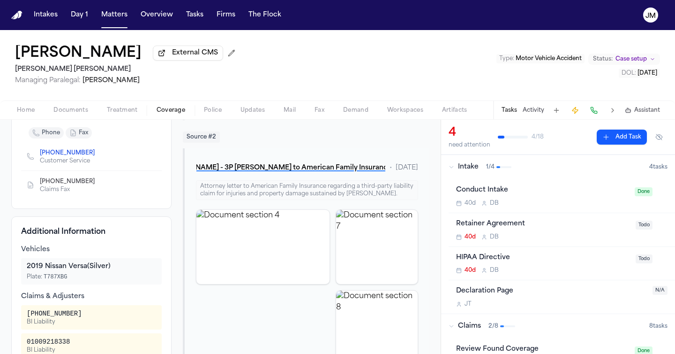
scroll to position [175, 0]
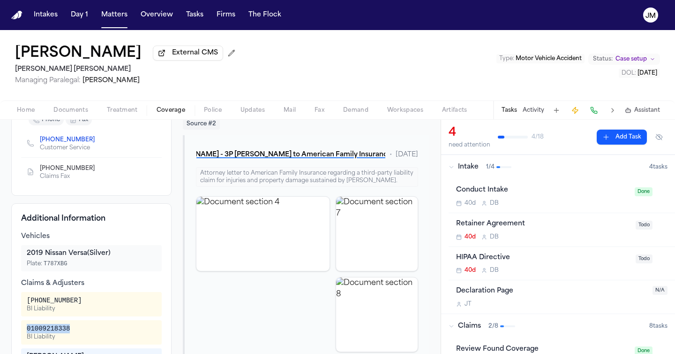
drag, startPoint x: 75, startPoint y: 340, endPoint x: 23, endPoint y: 339, distance: 52.0
click at [23, 339] on div "01009218338 BI Liability" at bounding box center [91, 332] width 141 height 24
click at [117, 17] on button "Matters" at bounding box center [115, 15] width 34 height 17
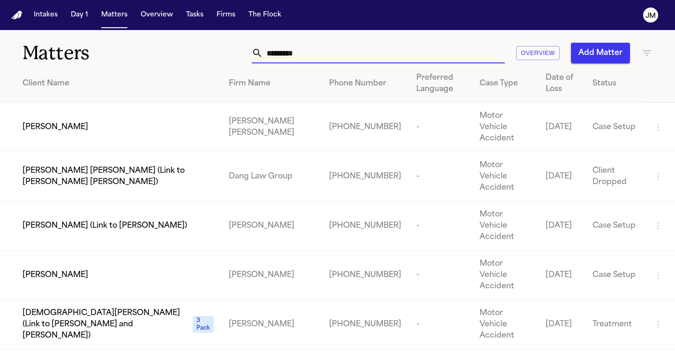
click at [428, 55] on input "*********" at bounding box center [384, 53] width 242 height 21
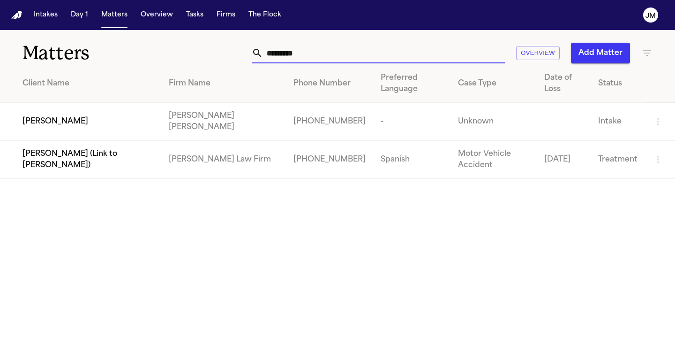
type input "*********"
click at [161, 109] on td "[PERSON_NAME]" at bounding box center [80, 122] width 161 height 38
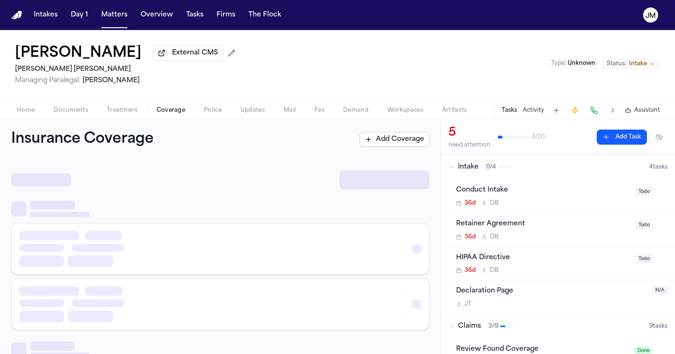
click at [157, 113] on span "Coverage" at bounding box center [171, 110] width 29 height 8
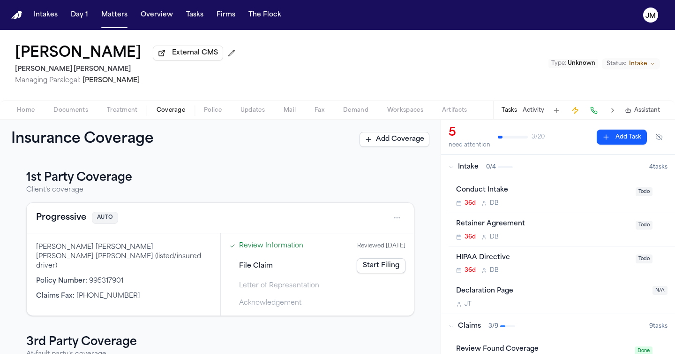
click at [636, 191] on span "Todo" at bounding box center [644, 191] width 17 height 9
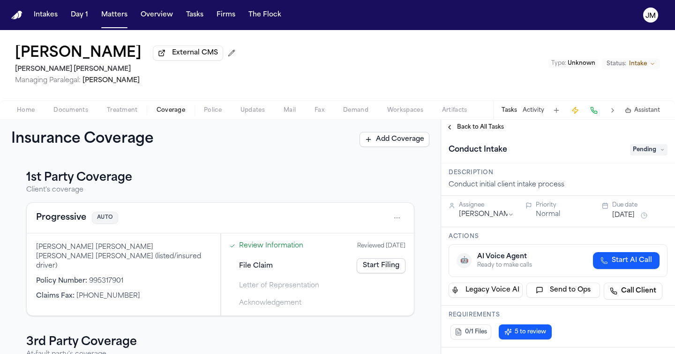
click at [638, 155] on span "Pending" at bounding box center [649, 149] width 38 height 11
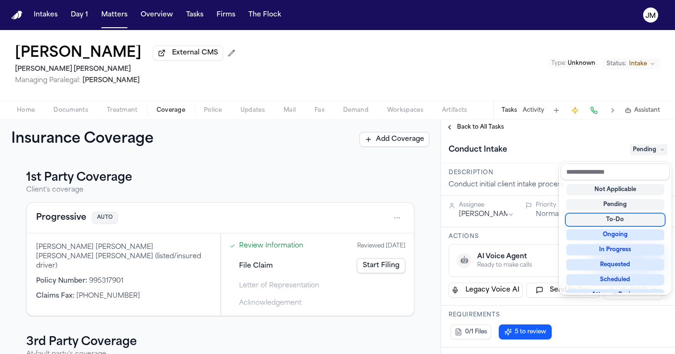
scroll to position [146, 0]
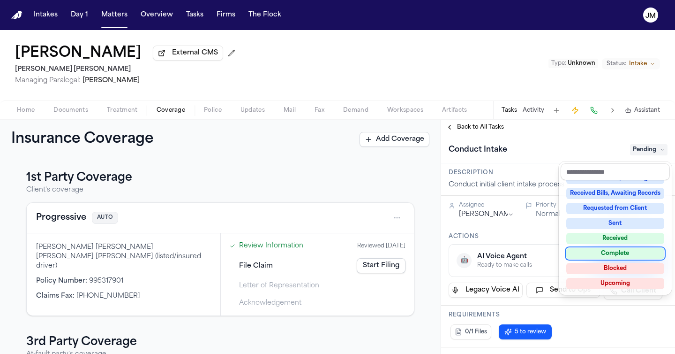
click at [634, 250] on div "Complete" at bounding box center [615, 253] width 98 height 11
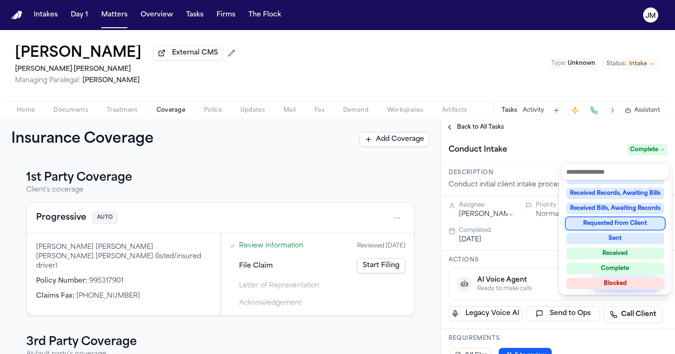
click at [466, 135] on div "**********" at bounding box center [558, 237] width 234 height 234
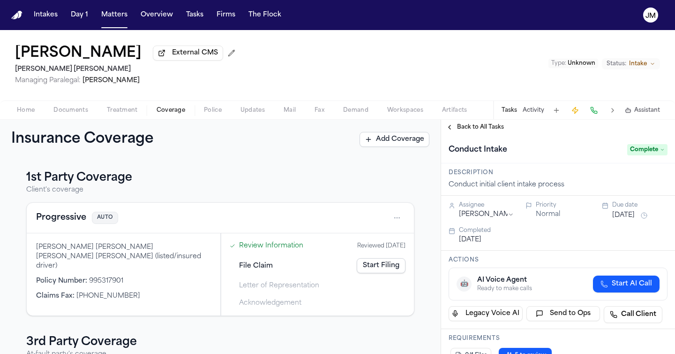
click at [467, 130] on span "Back to All Tasks" at bounding box center [480, 127] width 47 height 8
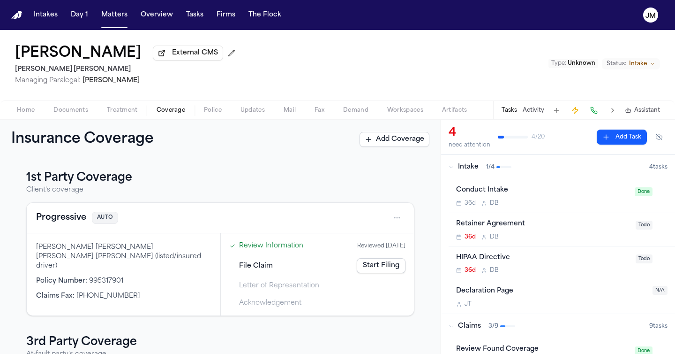
click at [595, 227] on div "Retainer Agreement" at bounding box center [543, 223] width 174 height 11
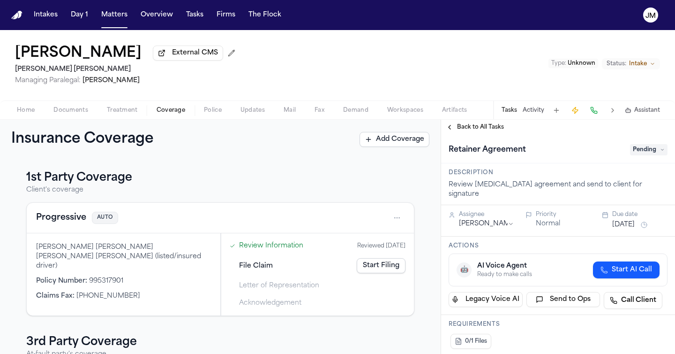
click at [648, 153] on span "Pending" at bounding box center [649, 149] width 38 height 11
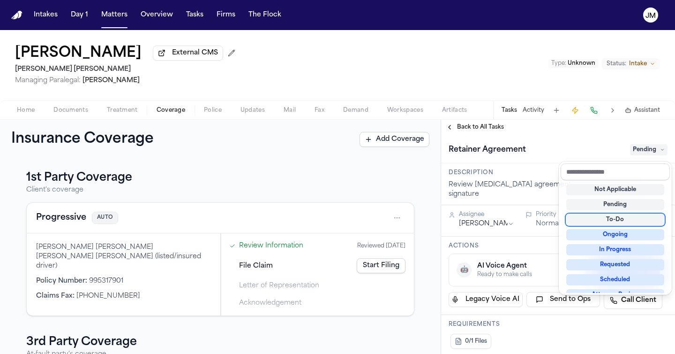
scroll to position [146, 0]
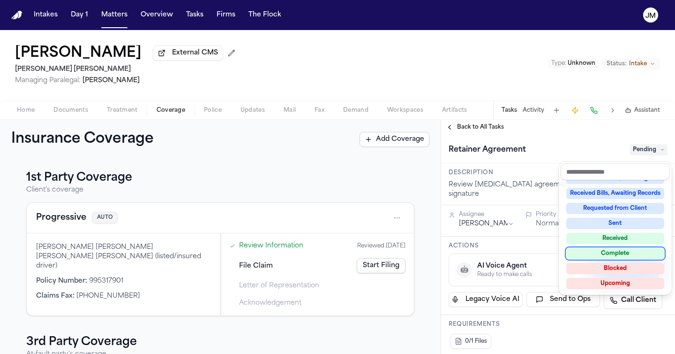
click at [627, 258] on div "Complete" at bounding box center [615, 253] width 98 height 11
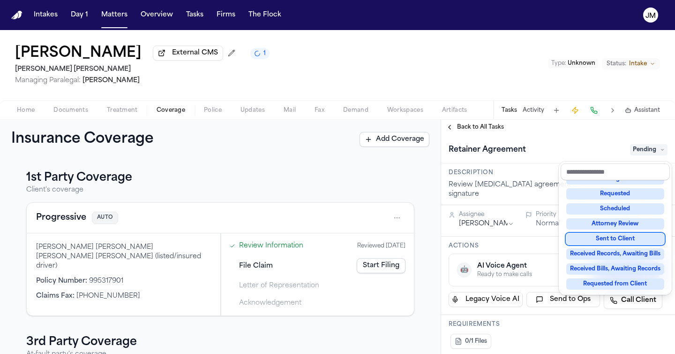
scroll to position [56, 0]
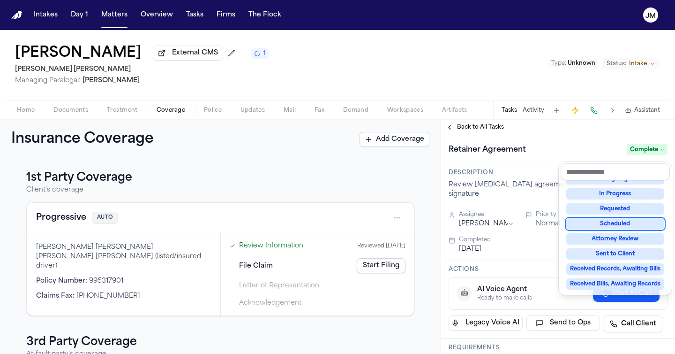
click at [481, 143] on div "[MEDICAL_DATA] Agreement Complete" at bounding box center [558, 149] width 234 height 29
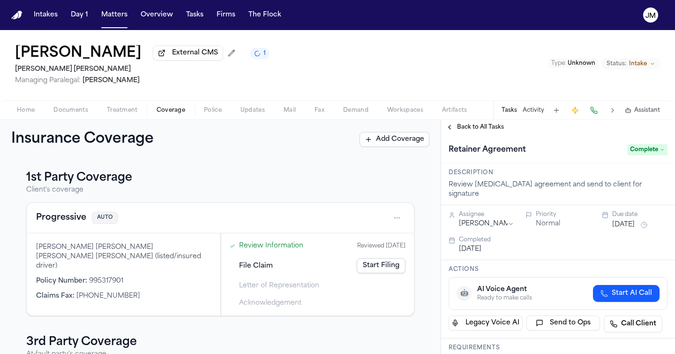
click at [478, 131] on span "Back to All Tasks" at bounding box center [480, 127] width 47 height 8
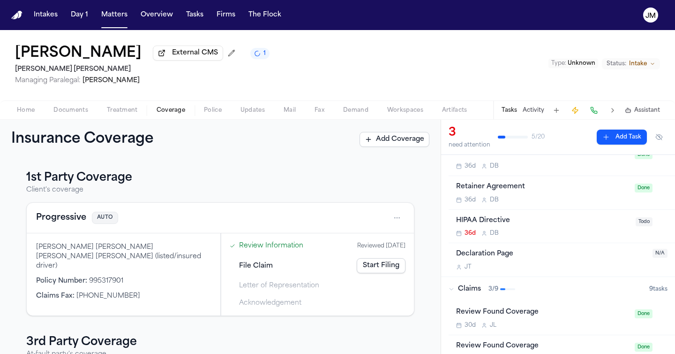
scroll to position [58, 0]
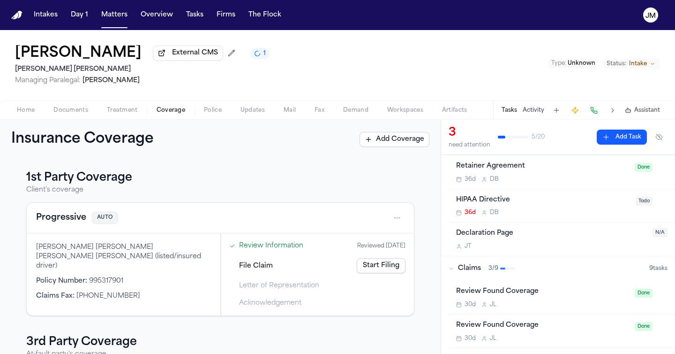
click at [389, 218] on html "Intakes Day 1 Matters Overview Tasks Firms The [PERSON_NAME] [PERSON_NAME] Exte…" at bounding box center [337, 177] width 675 height 354
click at [361, 237] on div "View coverage details" at bounding box center [360, 244] width 70 height 24
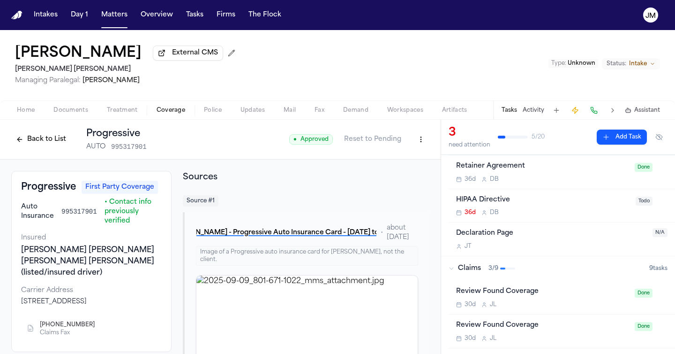
click at [56, 145] on button "Back to List" at bounding box center [41, 139] width 60 height 15
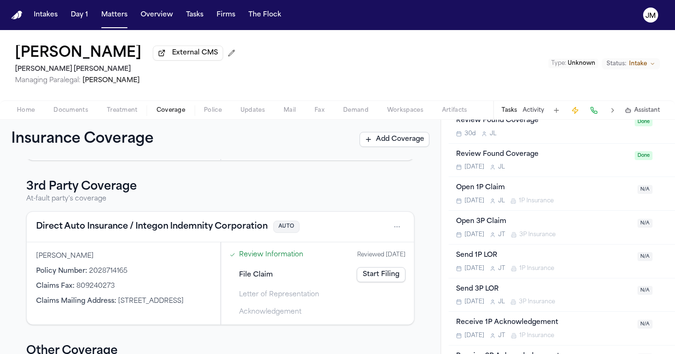
scroll to position [263, 0]
click at [565, 193] on div "Open 1P Claim" at bounding box center [544, 187] width 176 height 11
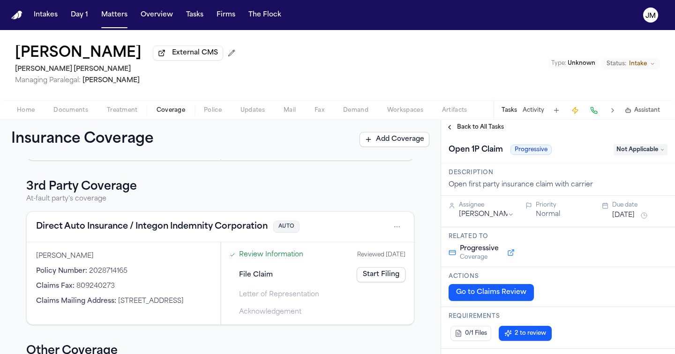
click at [633, 148] on span "Not Applicable" at bounding box center [641, 149] width 54 height 11
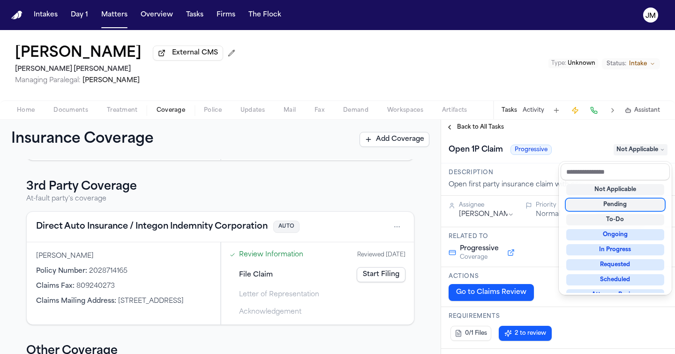
click at [629, 206] on div "Pending" at bounding box center [615, 204] width 98 height 11
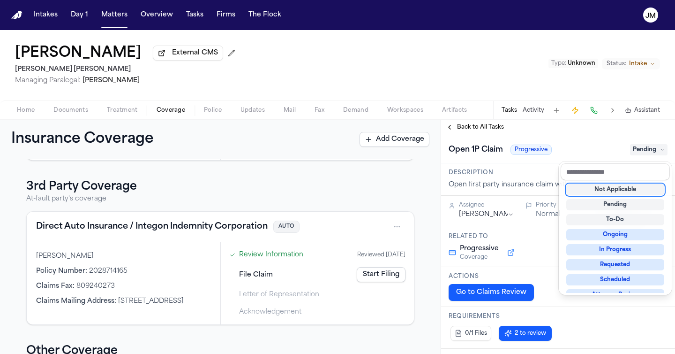
click at [564, 143] on div "Open 1P Claim Progressive Pending" at bounding box center [558, 149] width 234 height 29
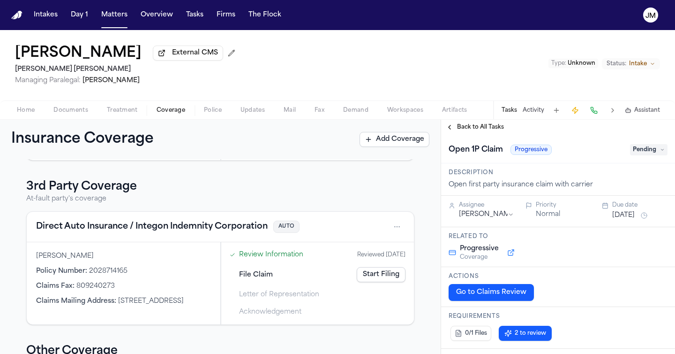
click at [472, 128] on span "Back to All Tasks" at bounding box center [480, 127] width 47 height 8
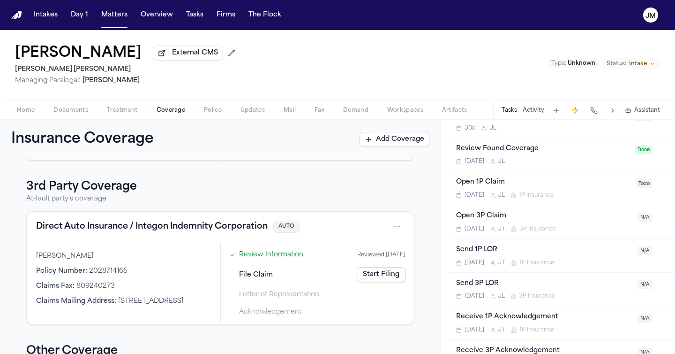
scroll to position [268, 0]
click at [593, 254] on div "Send 1P LOR" at bounding box center [544, 249] width 176 height 11
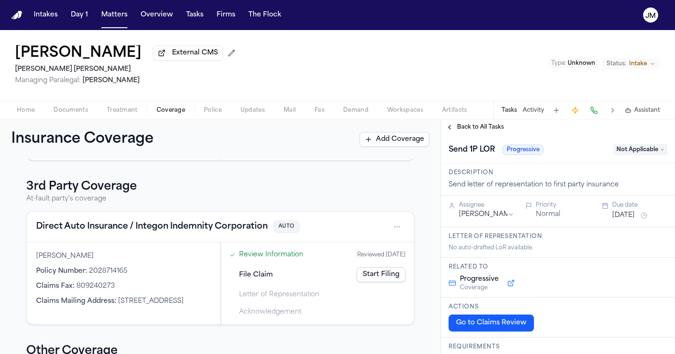
click at [631, 155] on span "Not Applicable" at bounding box center [641, 149] width 54 height 11
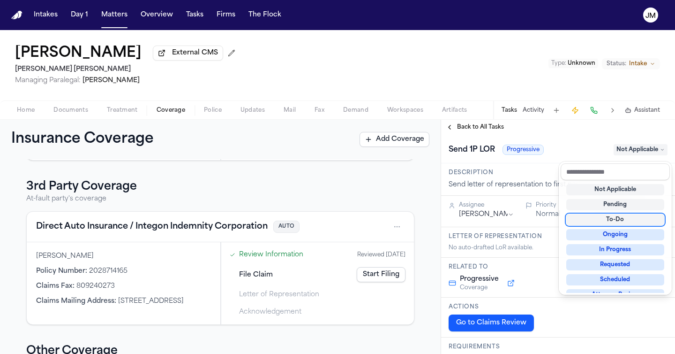
click at [618, 209] on div "Pending" at bounding box center [615, 204] width 98 height 11
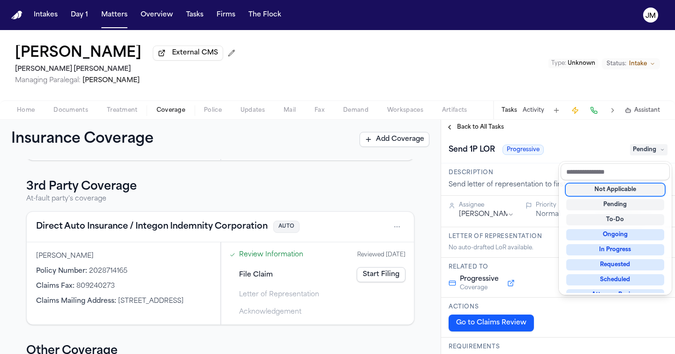
click at [579, 144] on div "Send 1P LOR Progressive Pending" at bounding box center [558, 149] width 219 height 15
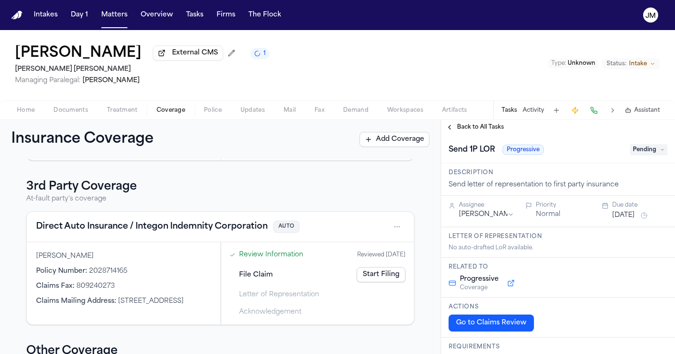
click at [468, 129] on span "Back to All Tasks" at bounding box center [480, 127] width 47 height 8
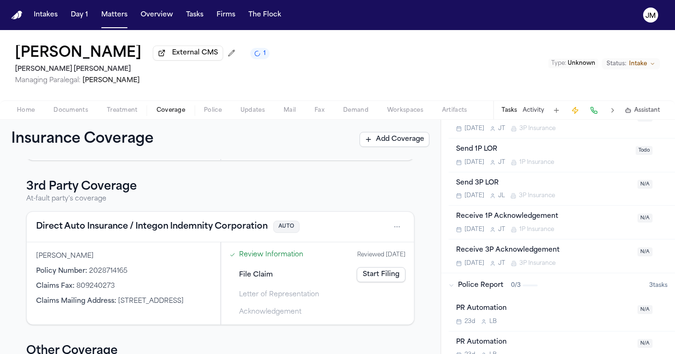
scroll to position [369, 0]
click at [589, 225] on div "Receive 1P Acknowledgement [DATE] [PERSON_NAME] 1P Insurance" at bounding box center [544, 221] width 176 height 22
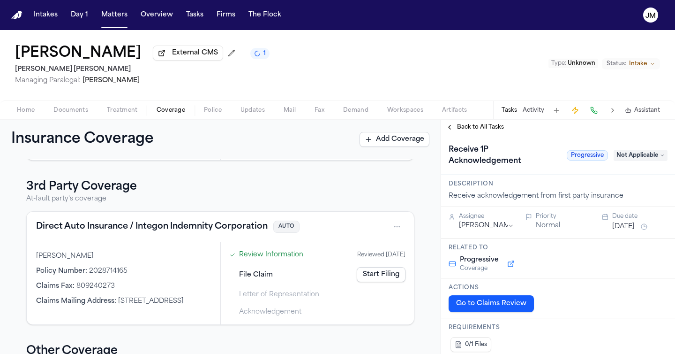
click at [617, 155] on span "Not Applicable" at bounding box center [641, 155] width 54 height 11
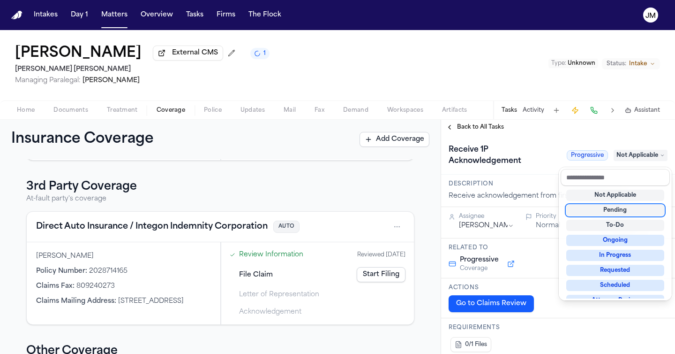
click at [618, 213] on div "Pending" at bounding box center [615, 209] width 98 height 11
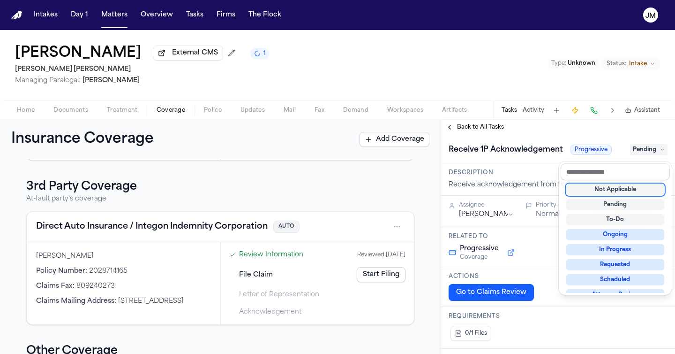
click at [475, 135] on div "**********" at bounding box center [558, 237] width 234 height 234
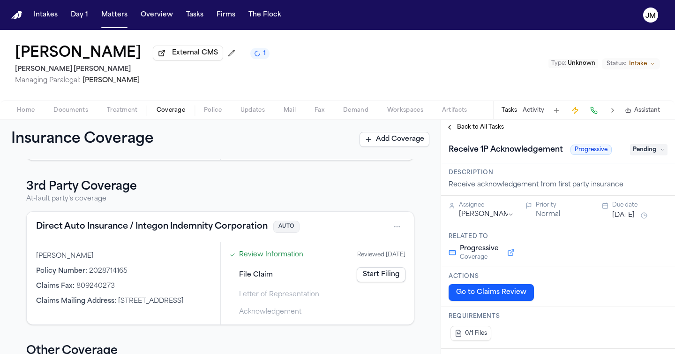
click at [481, 131] on span "Back to All Tasks" at bounding box center [480, 127] width 47 height 8
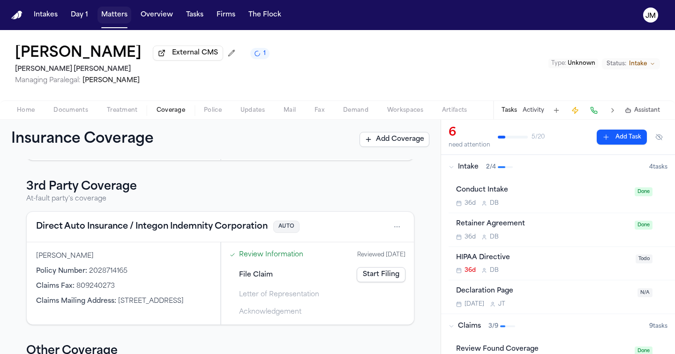
click at [119, 19] on button "Matters" at bounding box center [115, 15] width 34 height 17
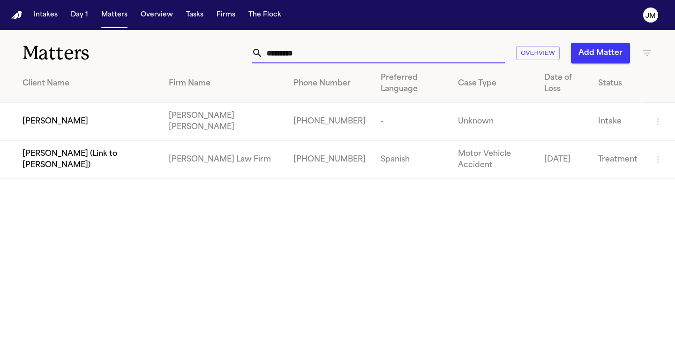
click at [349, 53] on input "*********" at bounding box center [384, 53] width 242 height 21
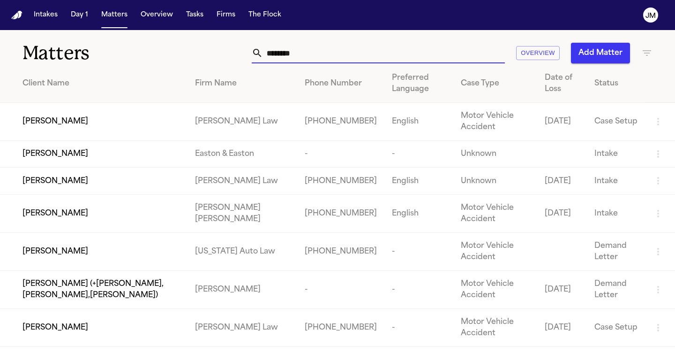
type input "********"
click at [78, 219] on span "[PERSON_NAME]" at bounding box center [56, 213] width 66 height 11
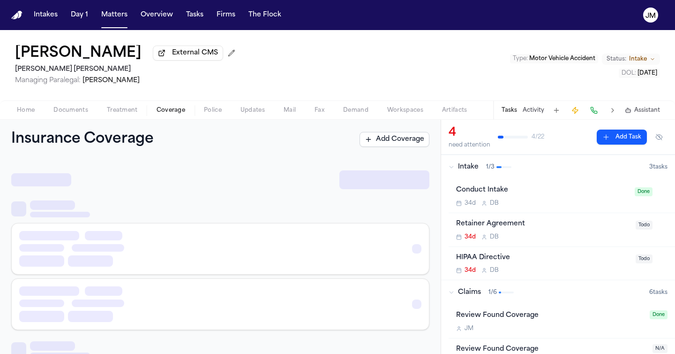
click at [166, 116] on span "button" at bounding box center [171, 115] width 40 height 1
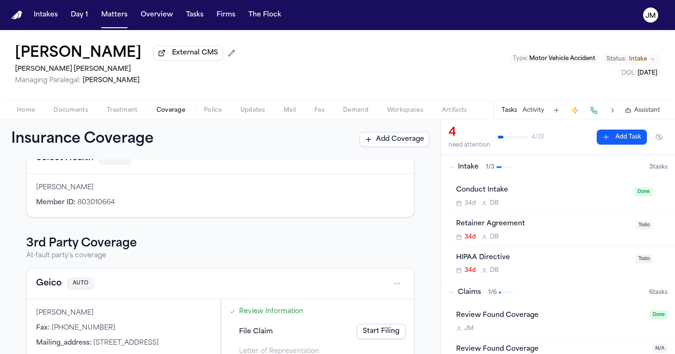
scroll to position [221, 0]
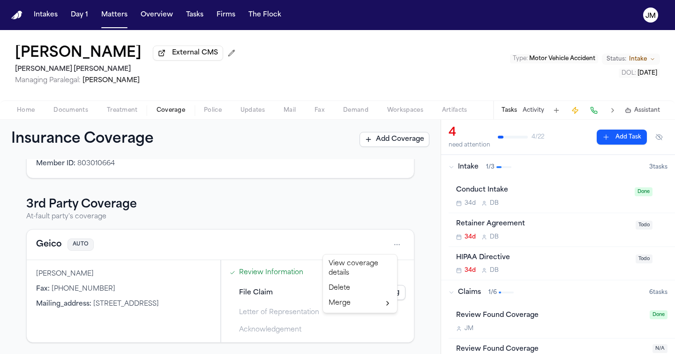
click at [393, 244] on html "Intakes Day 1 Matters Overview Tasks Firms The [PERSON_NAME] [PERSON_NAME] Exte…" at bounding box center [337, 177] width 675 height 354
click at [360, 268] on div "View coverage details" at bounding box center [360, 268] width 70 height 24
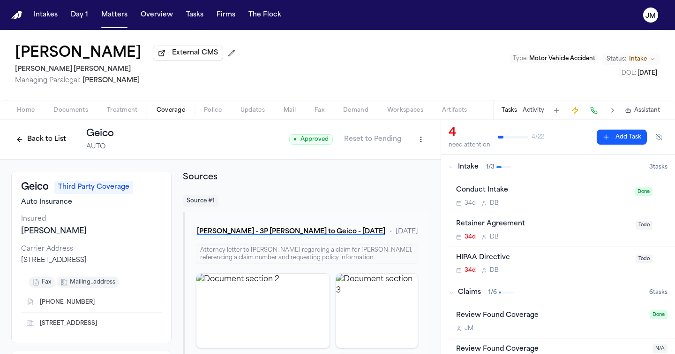
click at [55, 145] on button "Back to List" at bounding box center [41, 139] width 60 height 15
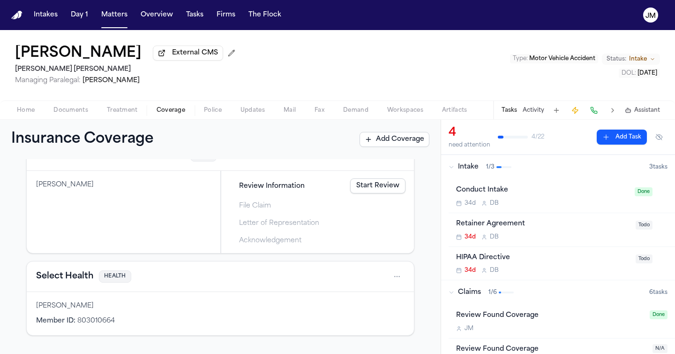
scroll to position [66, 0]
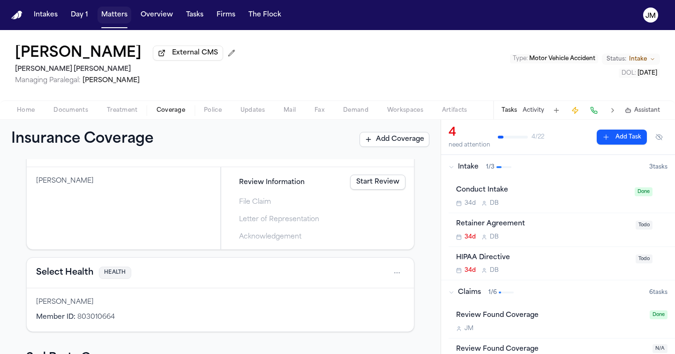
click at [121, 19] on button "Matters" at bounding box center [115, 15] width 34 height 17
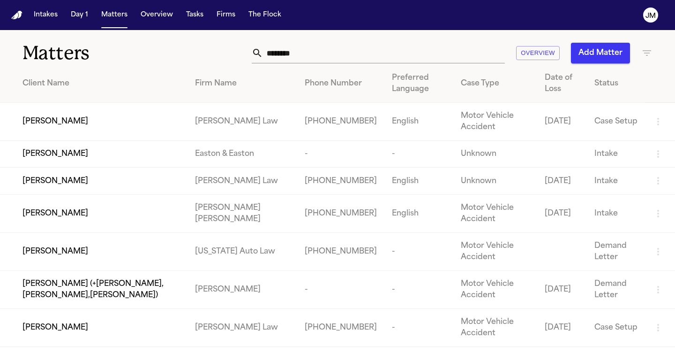
click at [325, 53] on input "********" at bounding box center [384, 53] width 242 height 21
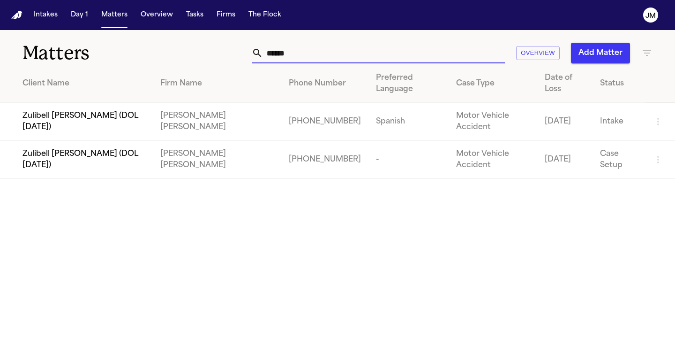
type input "******"
click at [129, 124] on span "Zulibell [PERSON_NAME] (DOL [DATE])" at bounding box center [84, 121] width 123 height 23
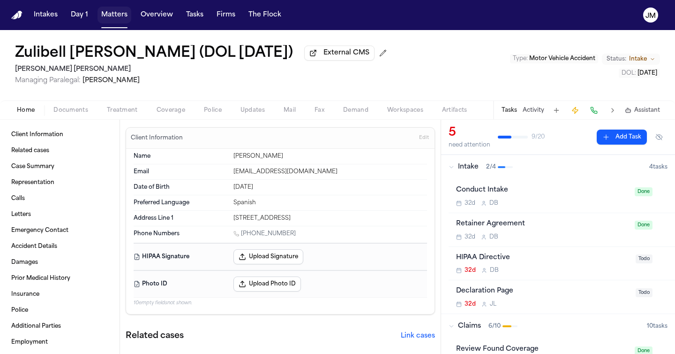
click at [111, 18] on button "Matters" at bounding box center [115, 15] width 34 height 17
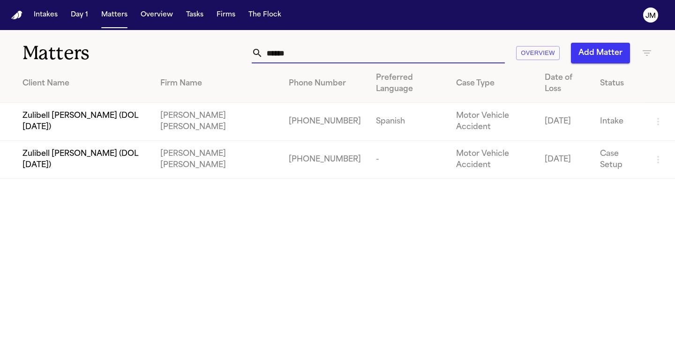
click at [389, 57] on input "******" at bounding box center [384, 53] width 242 height 21
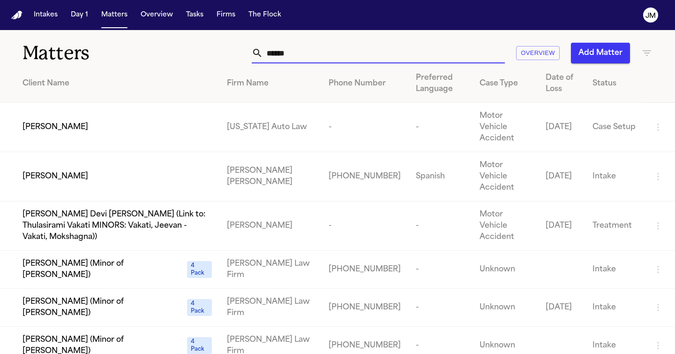
type input "******"
click at [95, 152] on td "[PERSON_NAME]" at bounding box center [109, 176] width 219 height 49
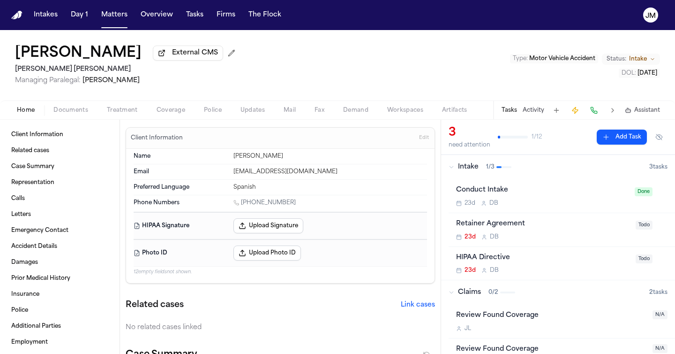
scroll to position [2, 0]
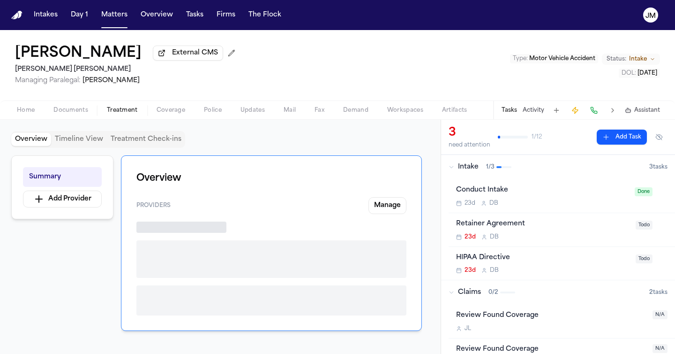
click at [126, 113] on span "Treatment" at bounding box center [122, 110] width 31 height 8
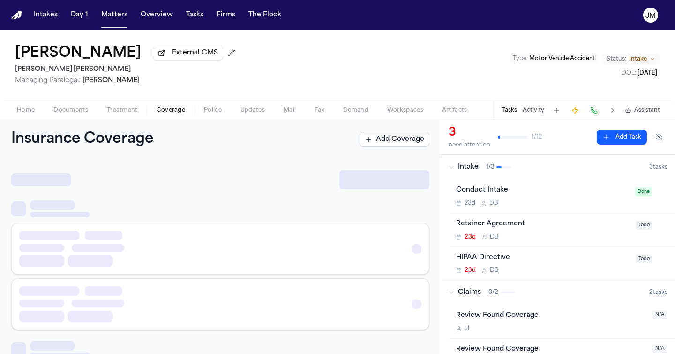
click at [172, 112] on span "Coverage" at bounding box center [171, 110] width 29 height 8
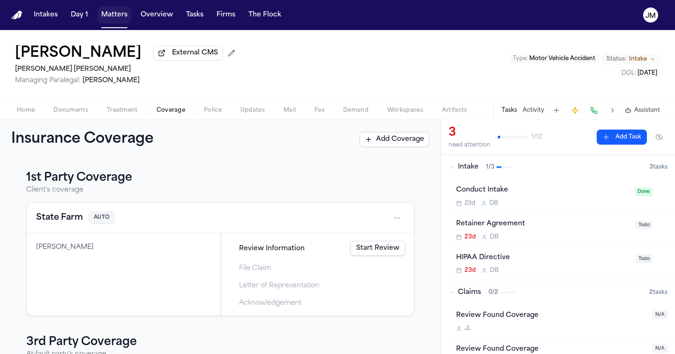
click at [112, 16] on button "Matters" at bounding box center [115, 15] width 34 height 17
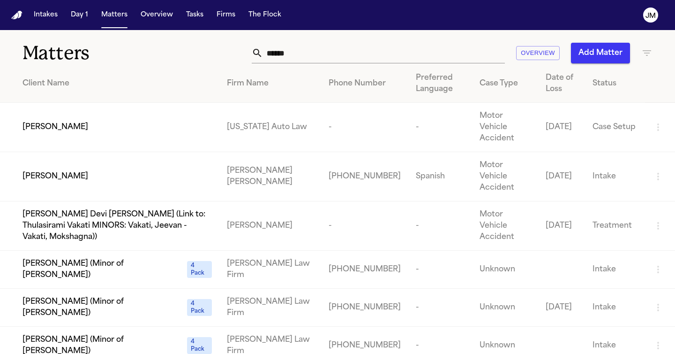
click at [317, 62] on input "******" at bounding box center [384, 53] width 242 height 21
click at [313, 54] on input "******" at bounding box center [384, 53] width 242 height 21
type input "******"
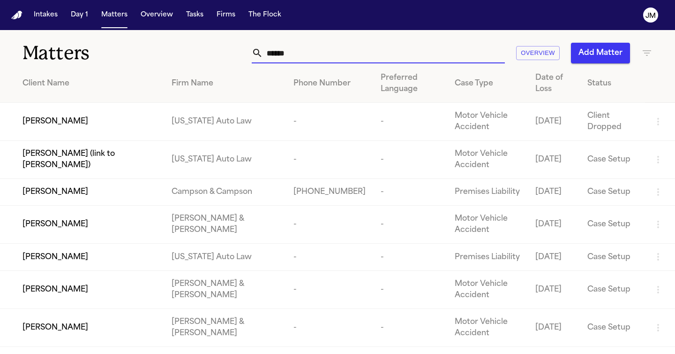
click at [305, 60] on input "******" at bounding box center [384, 53] width 242 height 21
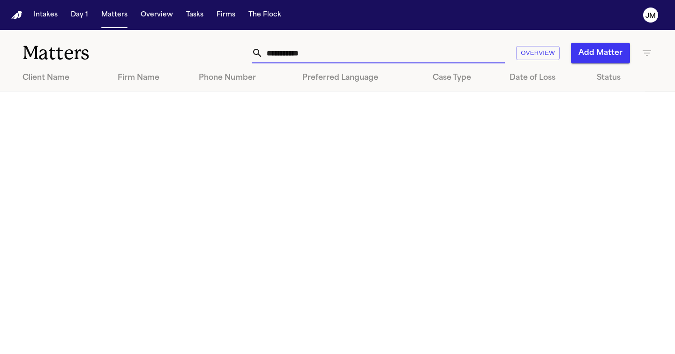
click at [313, 54] on input "**********" at bounding box center [384, 53] width 242 height 21
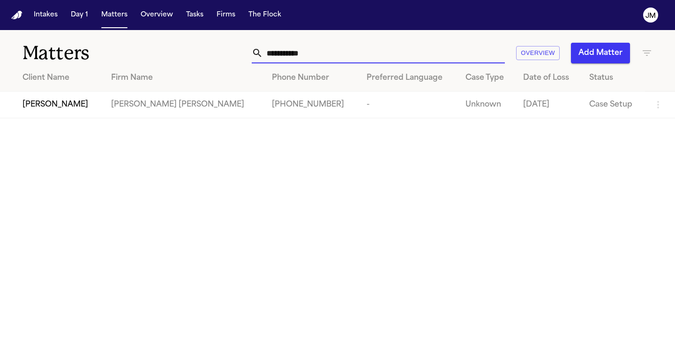
type input "**********"
click at [99, 106] on td "[PERSON_NAME]" at bounding box center [52, 104] width 104 height 27
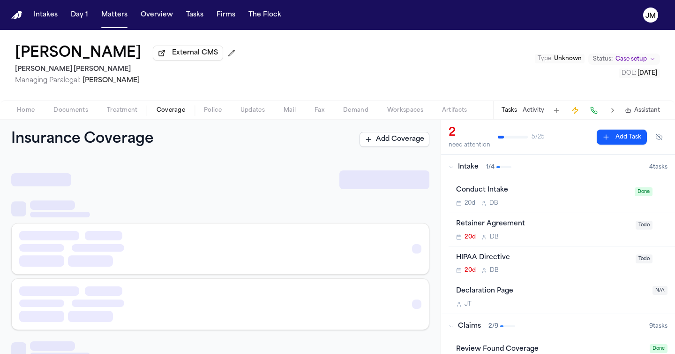
click at [167, 114] on span "Coverage" at bounding box center [171, 110] width 29 height 8
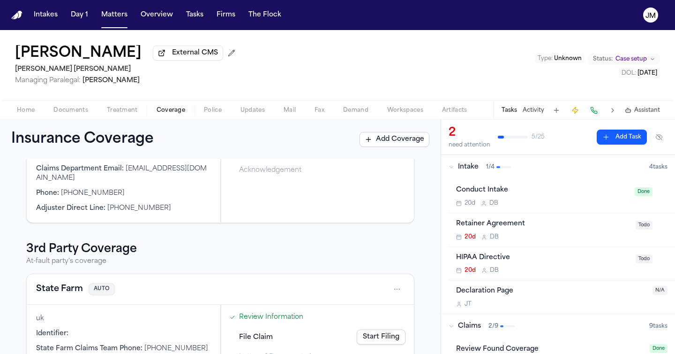
scroll to position [336, 0]
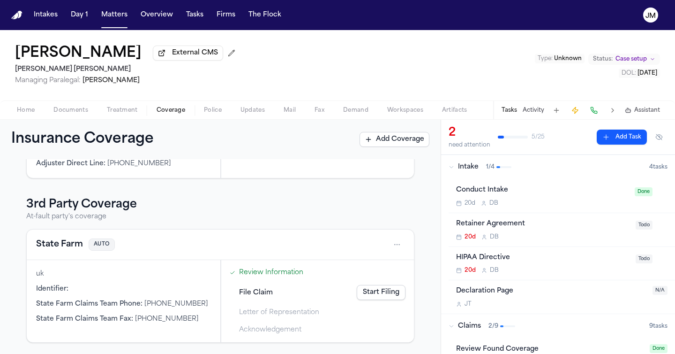
click at [596, 234] on div "[MEDICAL_DATA] Agreement 20d D B" at bounding box center [543, 229] width 174 height 22
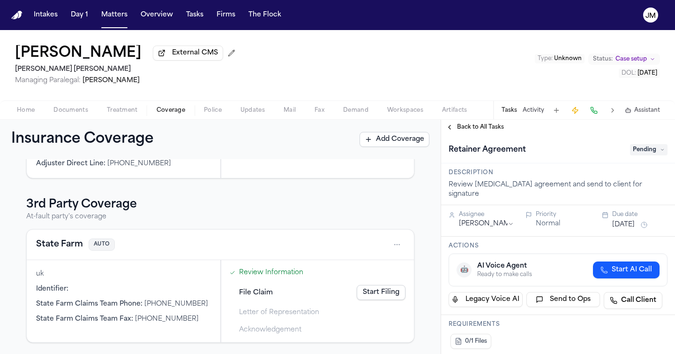
click at [633, 153] on span "Pending" at bounding box center [649, 149] width 38 height 11
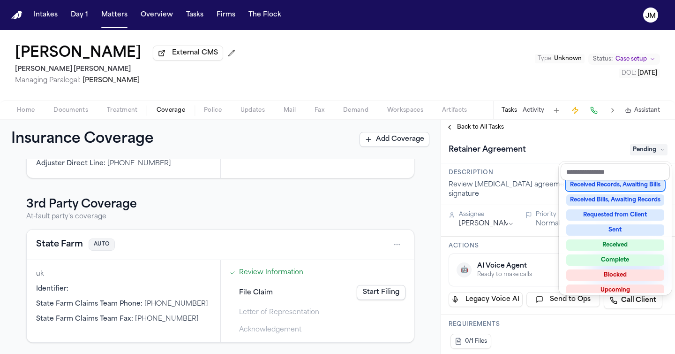
scroll to position [146, 0]
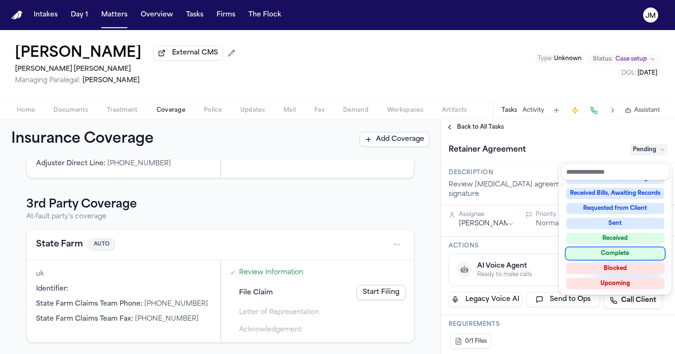
click at [624, 249] on div "Complete" at bounding box center [615, 253] width 98 height 11
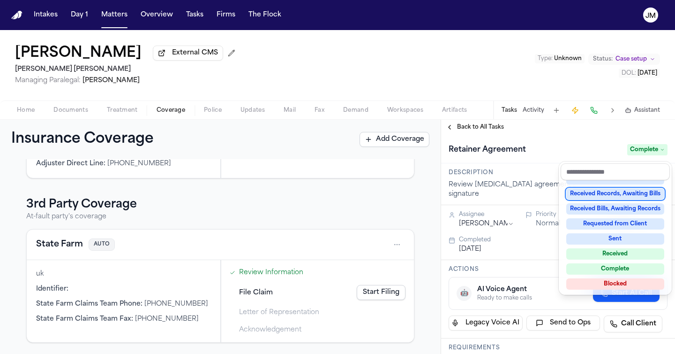
click at [458, 130] on div "**********" at bounding box center [558, 237] width 234 height 234
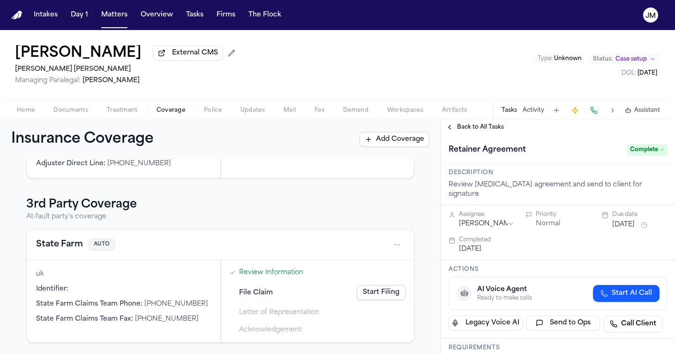
click at [490, 130] on span "Back to All Tasks" at bounding box center [480, 127] width 47 height 8
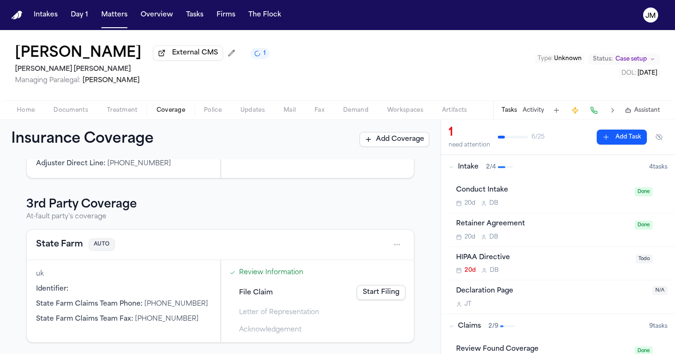
click at [75, 114] on span "Documents" at bounding box center [70, 110] width 35 height 8
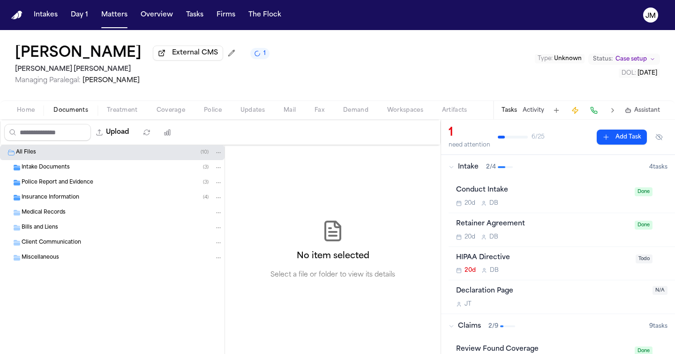
click at [50, 186] on span "Police Report and Evidence" at bounding box center [58, 183] width 72 height 8
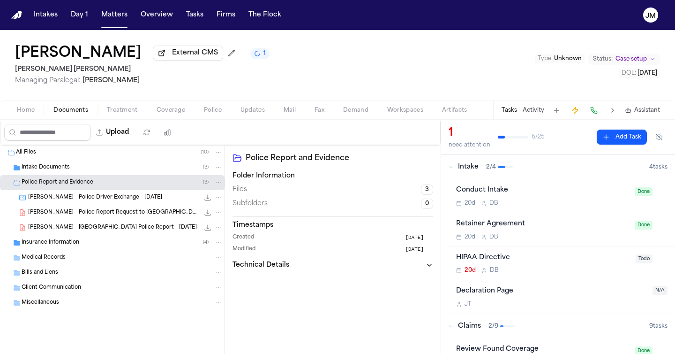
click at [61, 246] on span "Insurance Information" at bounding box center [51, 243] width 58 height 8
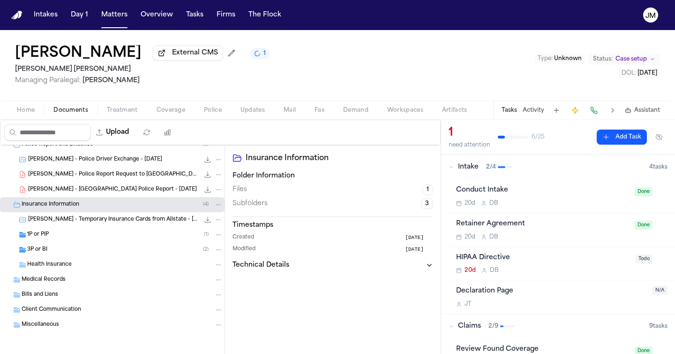
scroll to position [40, 0]
click at [63, 244] on div "3P or BI ( 2 )" at bounding box center [112, 249] width 225 height 15
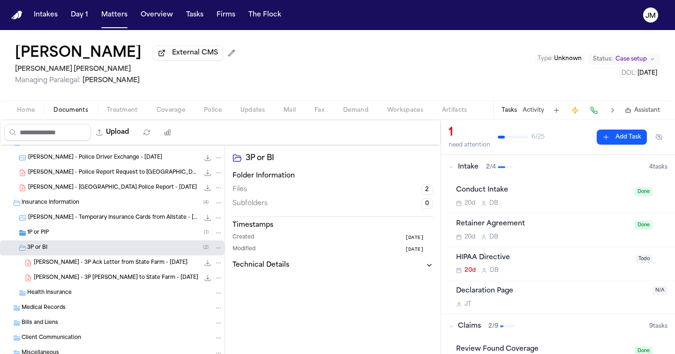
click at [165, 113] on span "Coverage" at bounding box center [171, 110] width 29 height 8
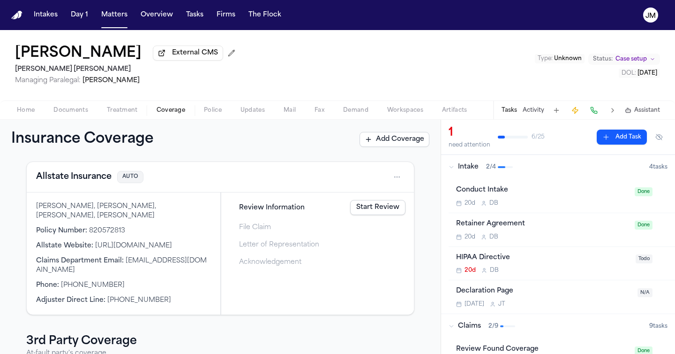
scroll to position [189, 0]
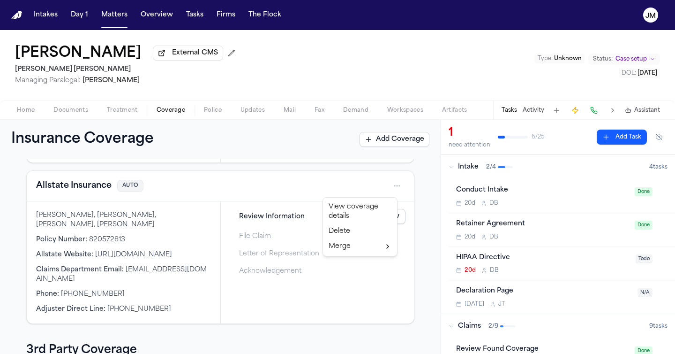
click at [392, 186] on html "Intakes Day 1 Matters Overview Tasks Firms The [PERSON_NAME] [PERSON_NAME] Exte…" at bounding box center [337, 177] width 675 height 354
click at [343, 208] on div "View coverage details" at bounding box center [360, 211] width 70 height 24
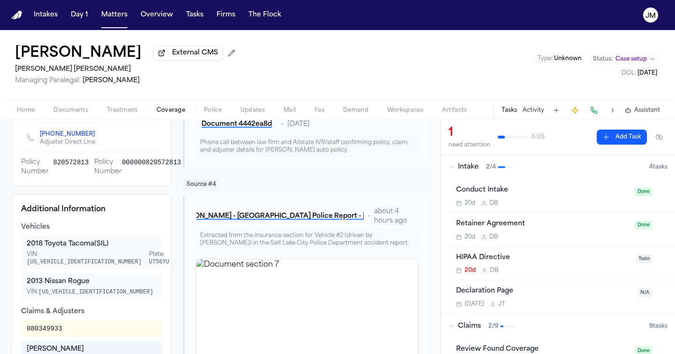
scroll to position [425, 0]
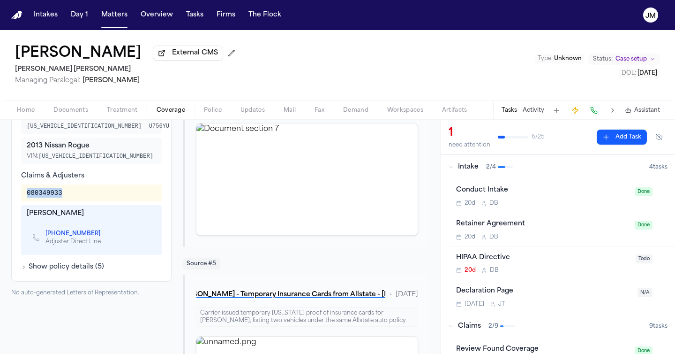
drag, startPoint x: 75, startPoint y: 200, endPoint x: 20, endPoint y: 203, distance: 54.5
click at [20, 203] on div "Additional Information Vehicles 2018 Toyota Tacoma (SIL) VIN: [US_VEHICLE_IDENT…" at bounding box center [91, 169] width 160 height 223
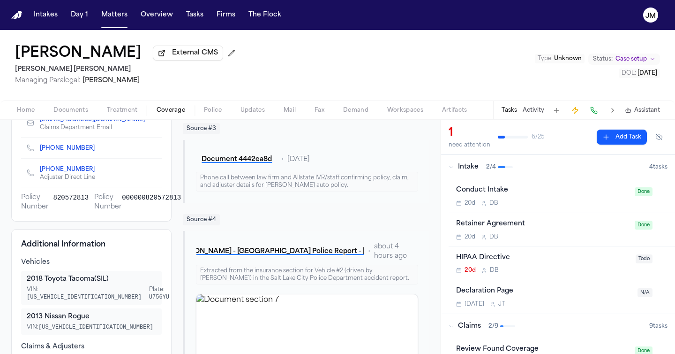
scroll to position [76, 0]
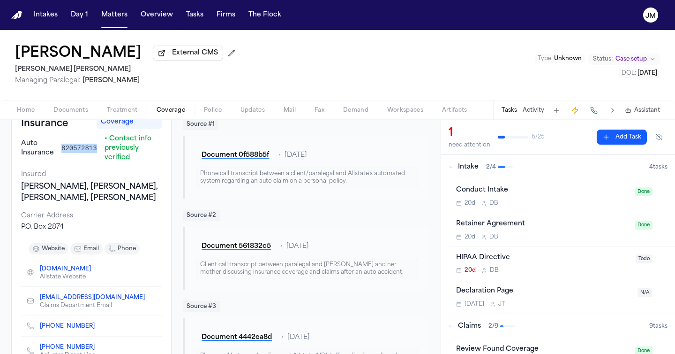
drag, startPoint x: 98, startPoint y: 151, endPoint x: 60, endPoint y: 149, distance: 38.0
click at [60, 149] on div "Auto Insurance [PHONE_NUMBER] • Contact info previously verified" at bounding box center [91, 148] width 141 height 28
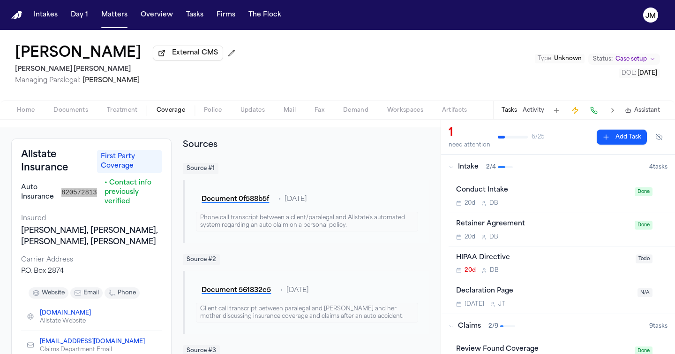
scroll to position [0, 0]
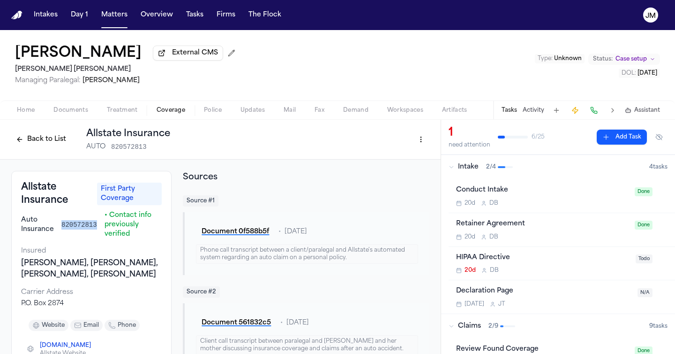
click at [36, 143] on button "Back to List" at bounding box center [41, 139] width 60 height 15
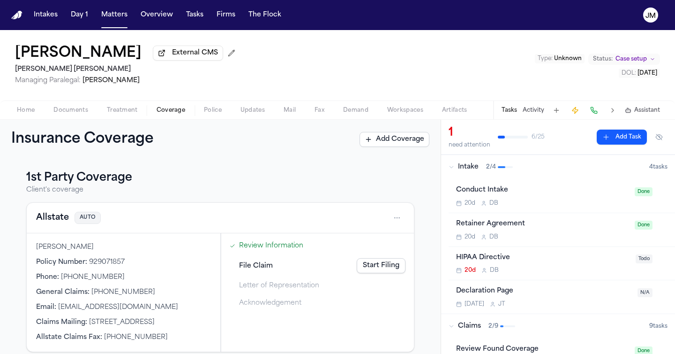
click at [68, 114] on span "Documents" at bounding box center [70, 110] width 35 height 8
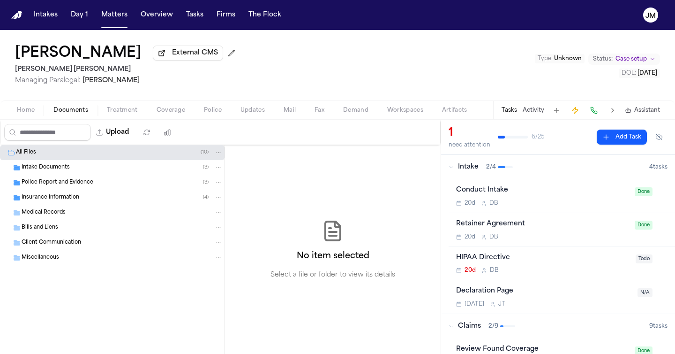
click at [57, 202] on span "Insurance Information" at bounding box center [51, 198] width 58 height 8
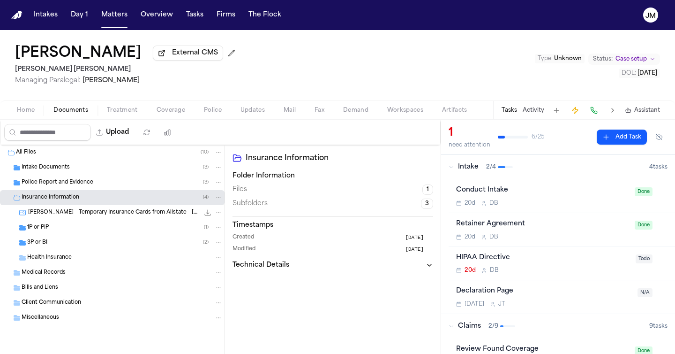
click at [51, 239] on div "3P or BI ( 2 )" at bounding box center [112, 242] width 225 height 15
